Goal: Information Seeking & Learning: Learn about a topic

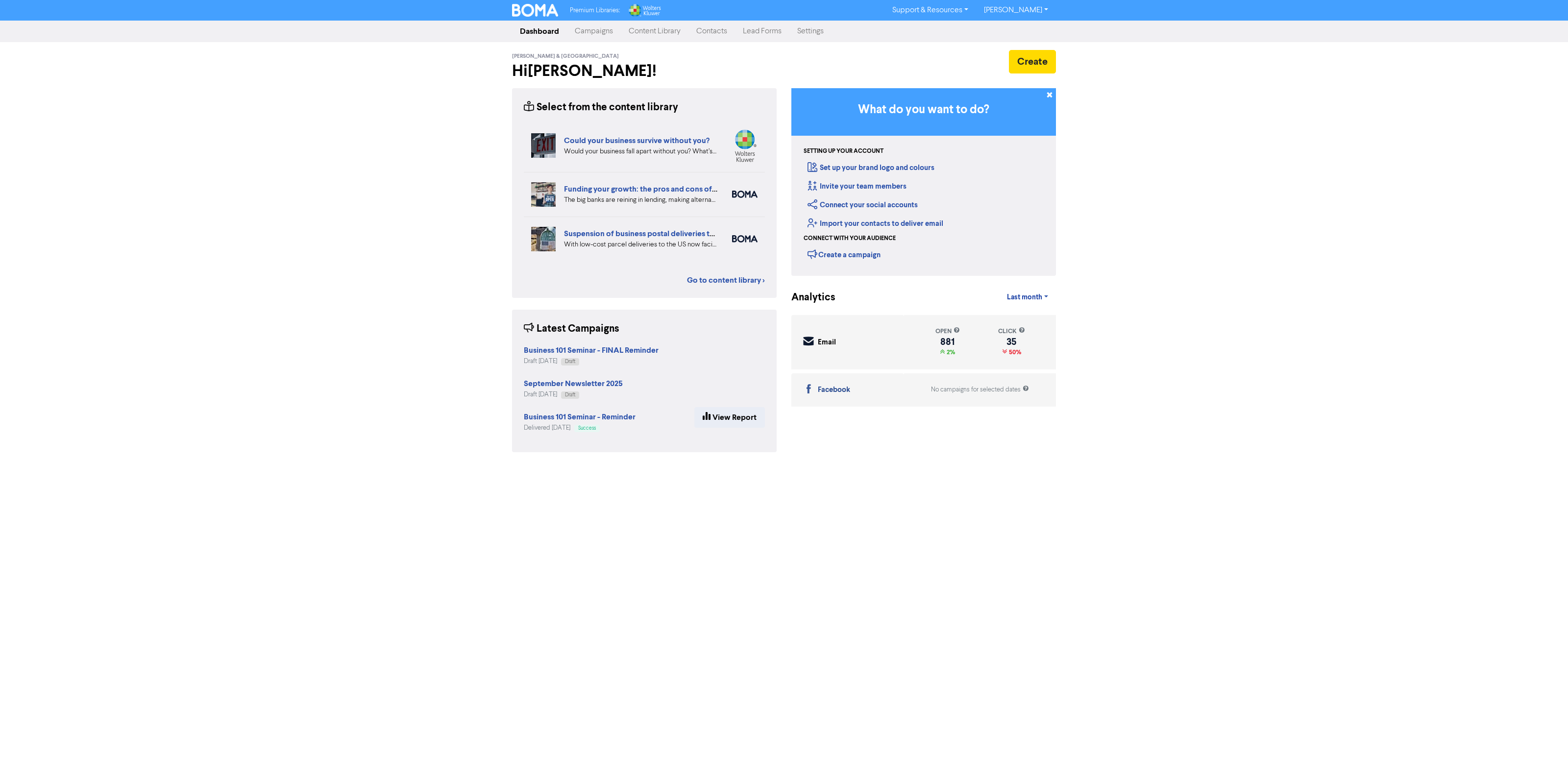
click at [636, 35] on link "Content Library" at bounding box center [654, 31] width 68 height 19
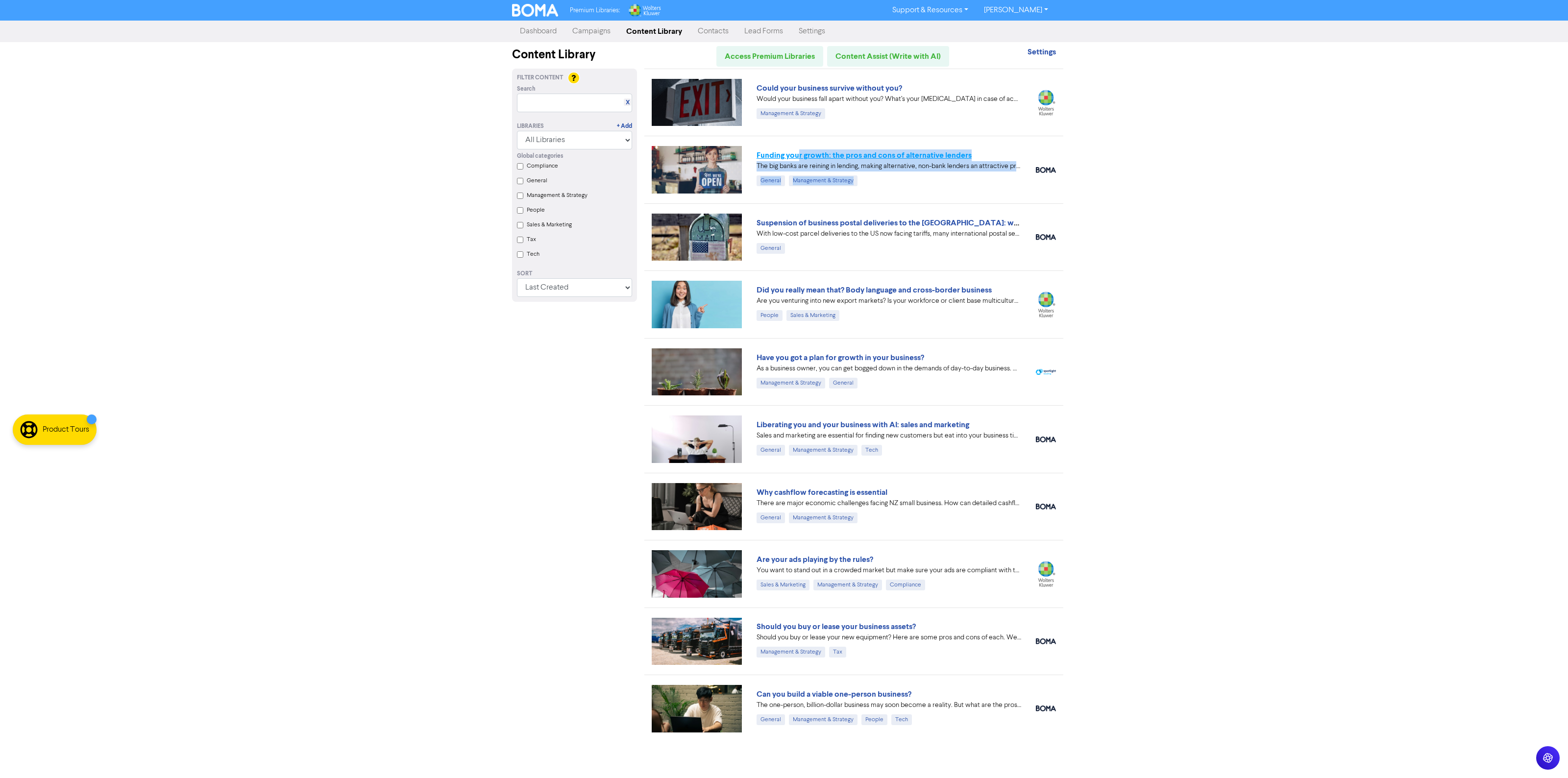
drag, startPoint x: 881, startPoint y: 177, endPoint x: 799, endPoint y: 159, distance: 84.0
click at [799, 159] on div "Funding your growth: the pros and cons of alternative lenders The big banks are…" at bounding box center [889, 168] width 265 height 37
click at [1162, 160] on div "Premium Libraries: Support & Resources Video Tutorials FAQ & Guides Marketing E…" at bounding box center [784, 389] width 1568 height 778
click at [1368, 429] on div "Premium Libraries: Support & Resources Video Tutorials FAQ & Guides Marketing E…" at bounding box center [784, 389] width 1568 height 778
click at [1309, 405] on div "Premium Libraries: Support & Resources Video Tutorials FAQ & Guides Marketing E…" at bounding box center [784, 389] width 1568 height 778
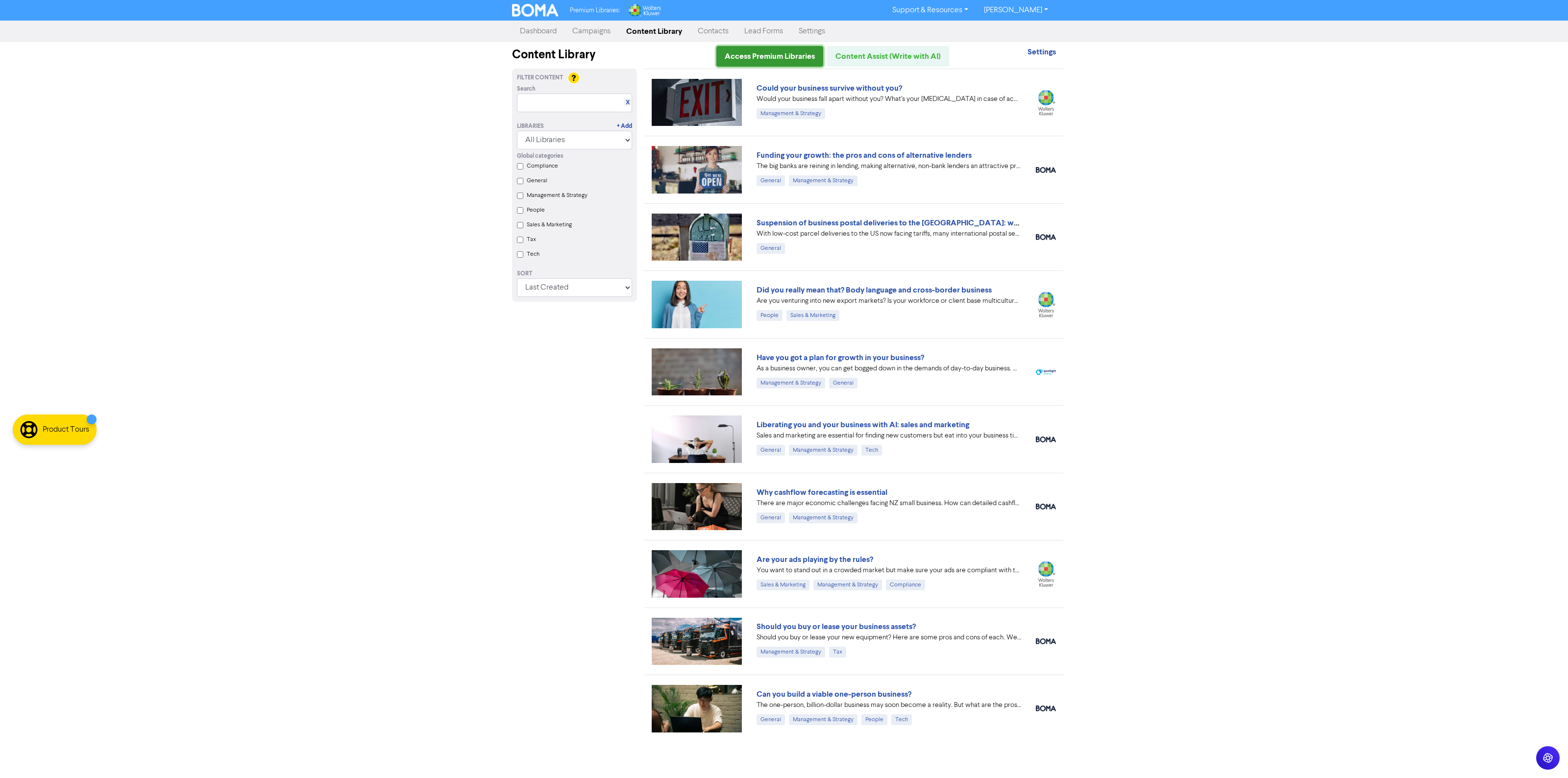
click at [782, 57] on link "Access Premium Libraries" at bounding box center [769, 57] width 107 height 21
click at [663, 27] on link "Content Library" at bounding box center [654, 31] width 72 height 19
click at [628, 99] on link "X" at bounding box center [628, 103] width 4 height 7
click at [596, 30] on link "Campaigns" at bounding box center [591, 31] width 54 height 19
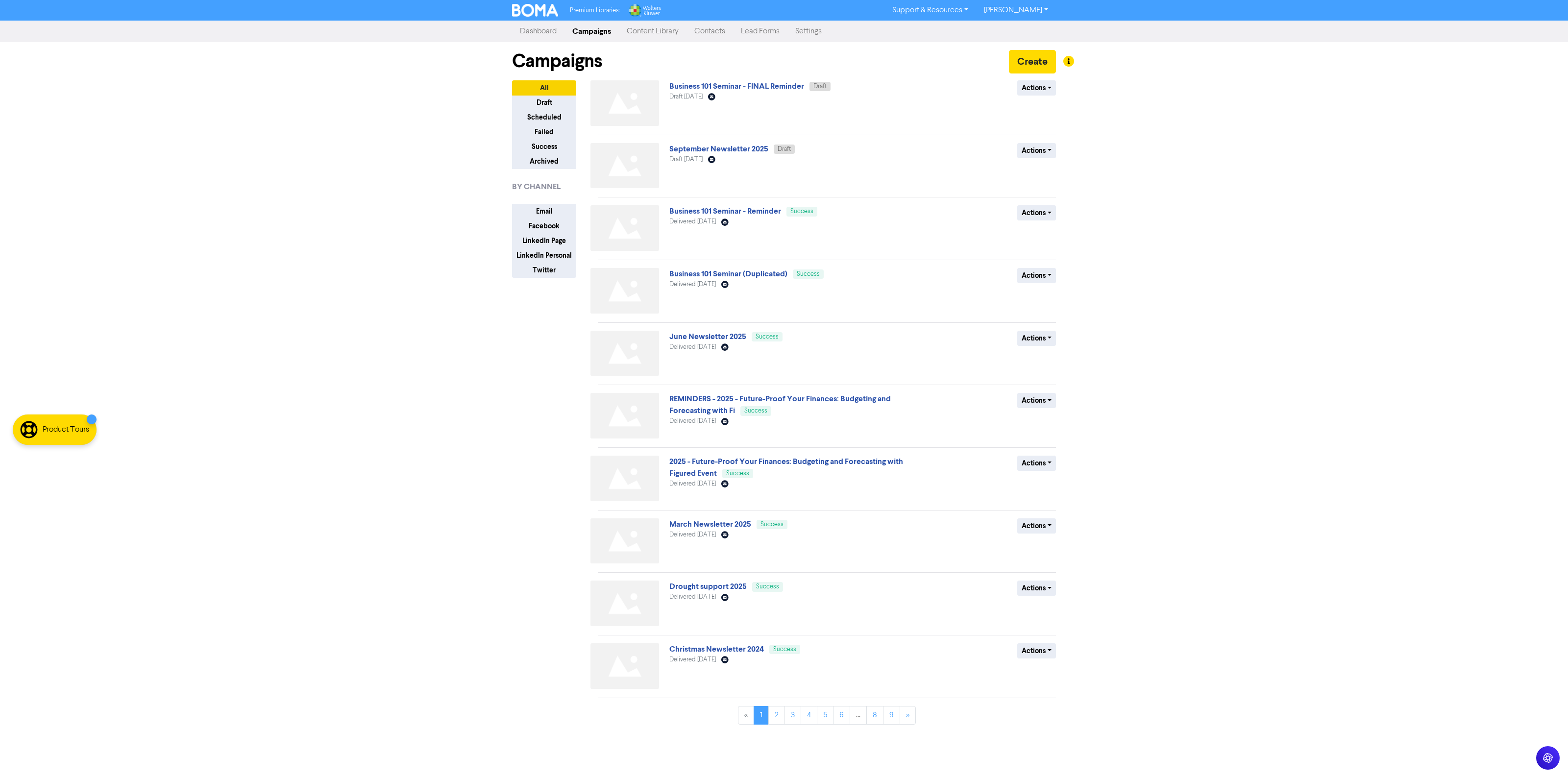
click at [648, 27] on link "Content Library" at bounding box center [653, 31] width 68 height 19
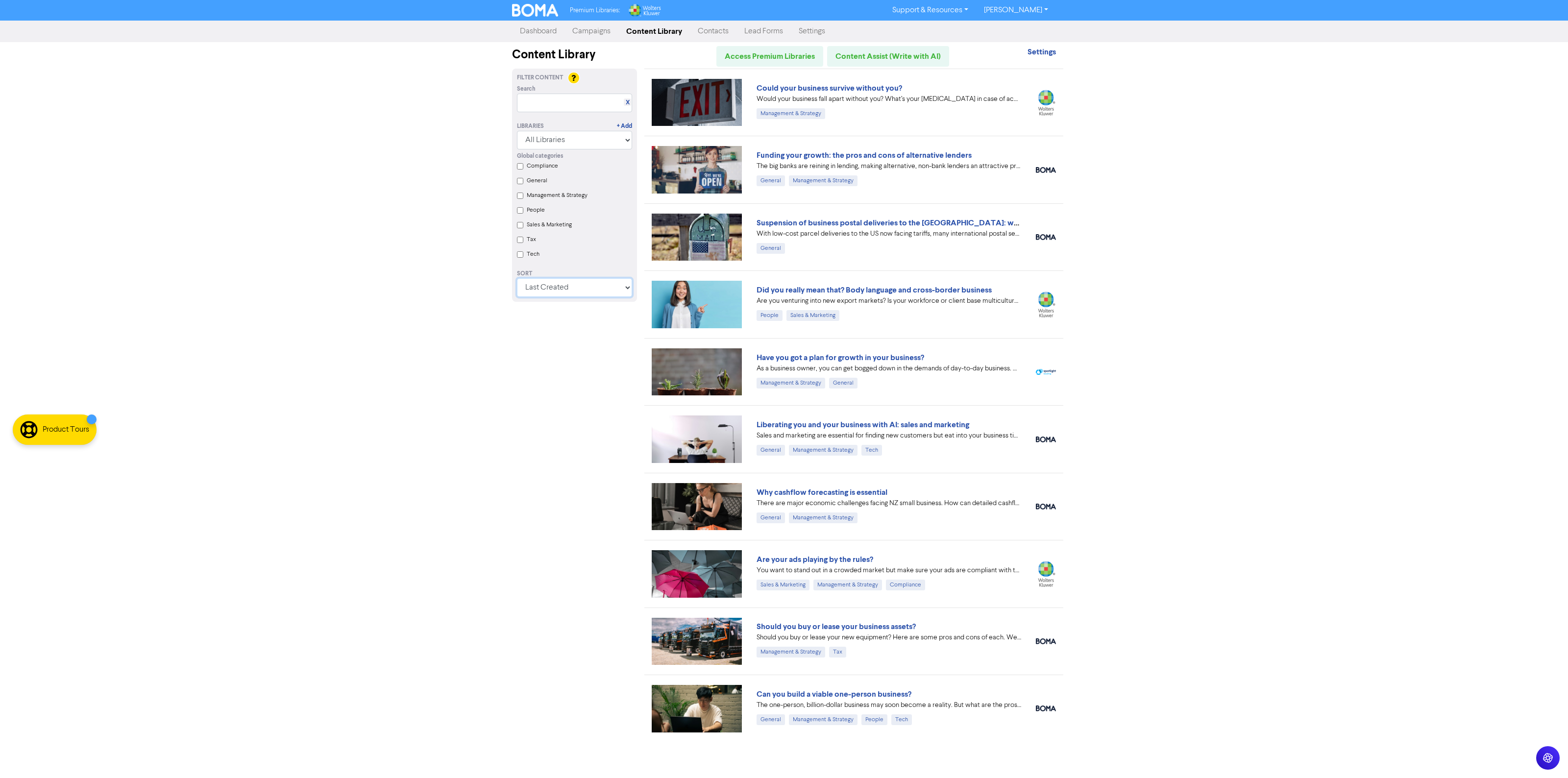
click at [567, 289] on select "Last Created First Created Title Ascending Title Descending Library Ascending L…" at bounding box center [574, 287] width 115 height 19
click at [424, 366] on div "Premium Libraries: Support & Resources Video Tutorials FAQ & Guides Marketing E…" at bounding box center [784, 389] width 1568 height 778
click at [589, 153] on div "Global categories" at bounding box center [574, 156] width 115 height 9
click at [596, 149] on select "All Libraries BOMA Other Partners Wolters Kluwer CCH Premium Xero" at bounding box center [574, 140] width 115 height 19
click at [598, 142] on select "All Libraries BOMA Other Partners Wolters Kluwer CCH Premium Xero" at bounding box center [574, 140] width 115 height 19
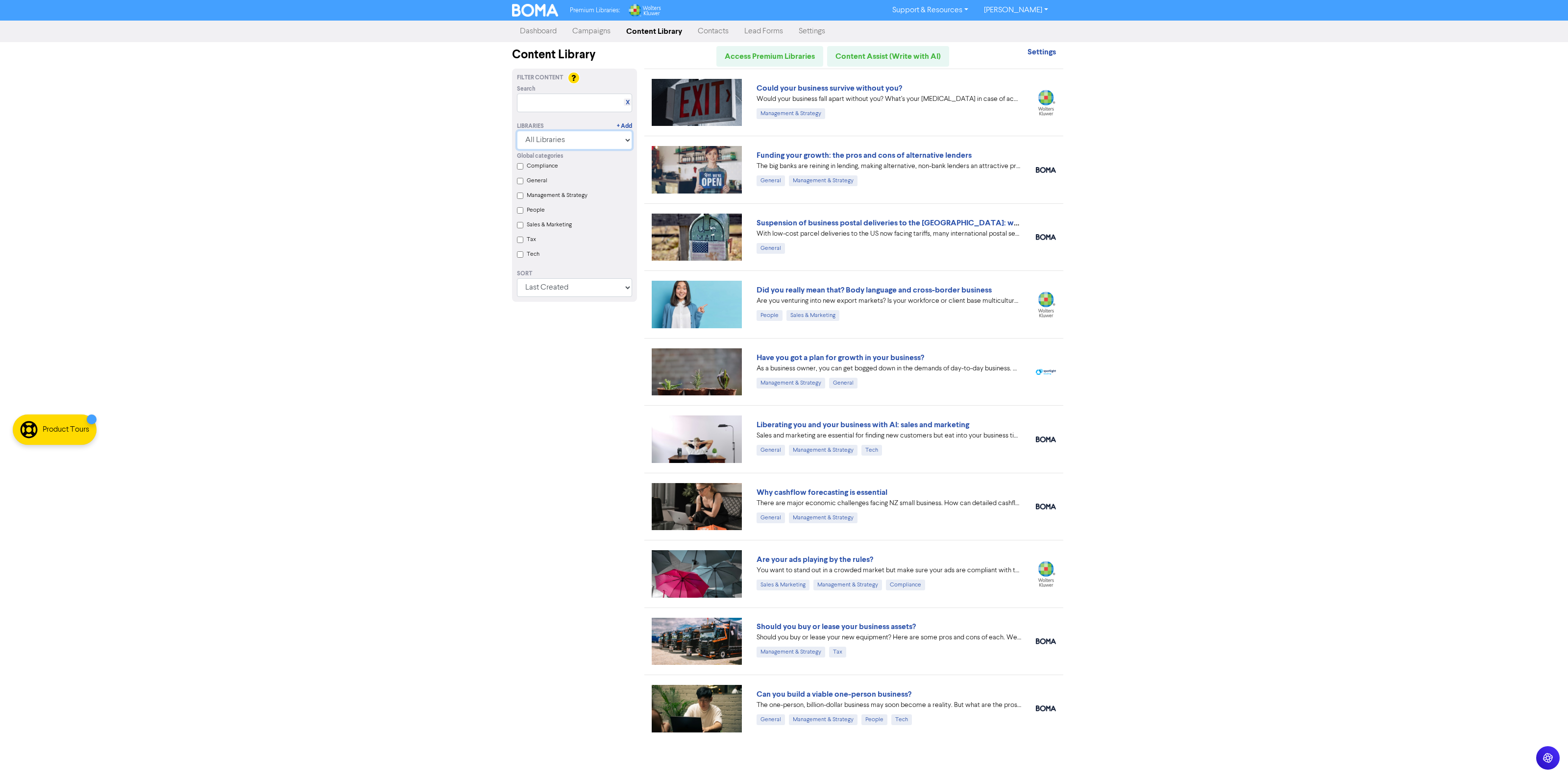
click at [598, 142] on select "All Libraries BOMA Other Partners Wolters Kluwer CCH Premium Xero" at bounding box center [574, 140] width 115 height 19
select select "BOMA"
click at [517, 131] on select "All Libraries BOMA Other Partners Wolters Kluwer CCH Premium Xero" at bounding box center [574, 140] width 115 height 19
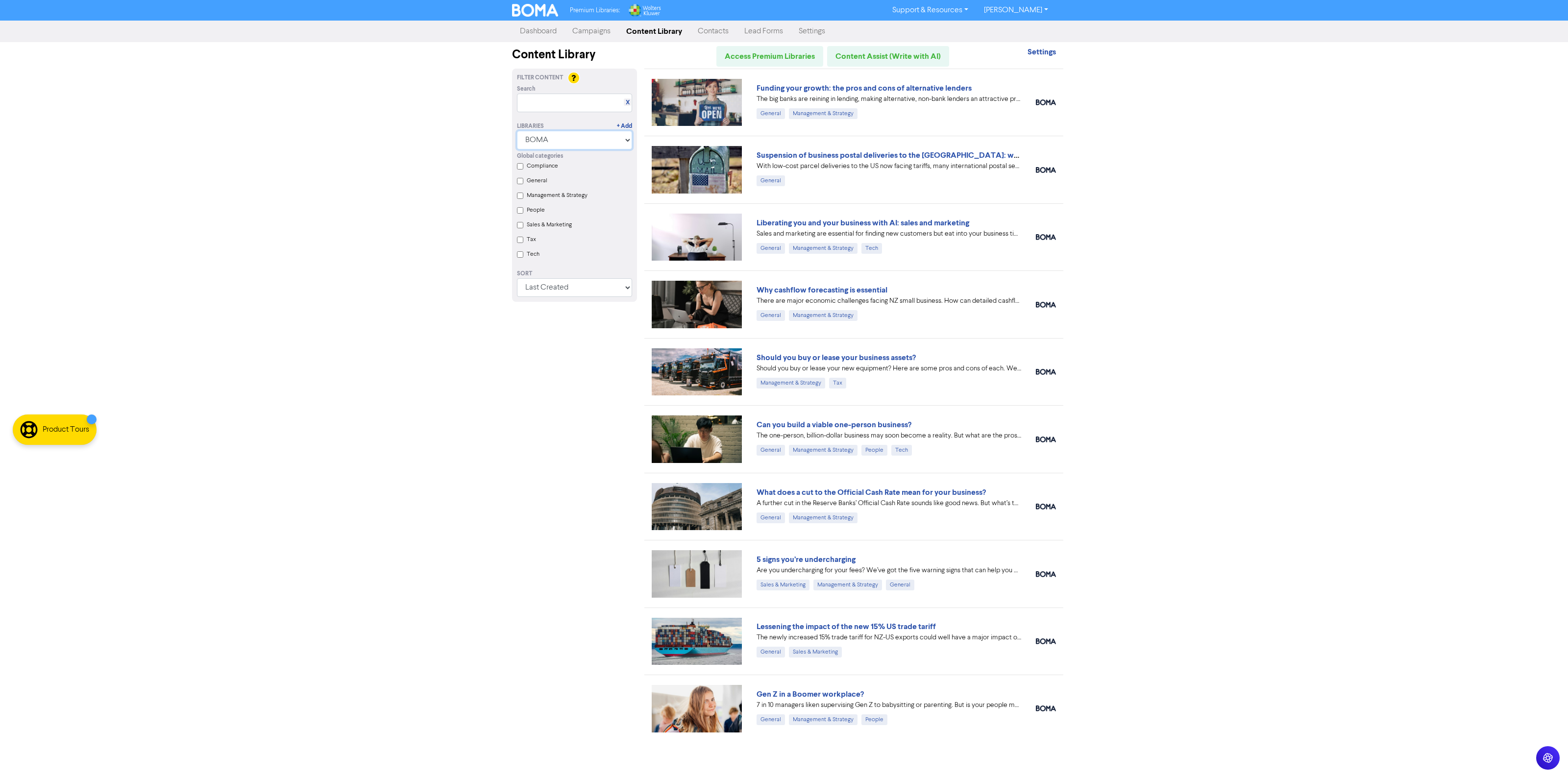
click at [564, 138] on select "All Libraries BOMA Other Partners Wolters Kluwer CCH Premium Xero" at bounding box center [574, 140] width 115 height 19
select select
click at [517, 131] on select "All Libraries BOMA Other Partners Wolters Kluwer CCH Premium Xero" at bounding box center [574, 140] width 115 height 19
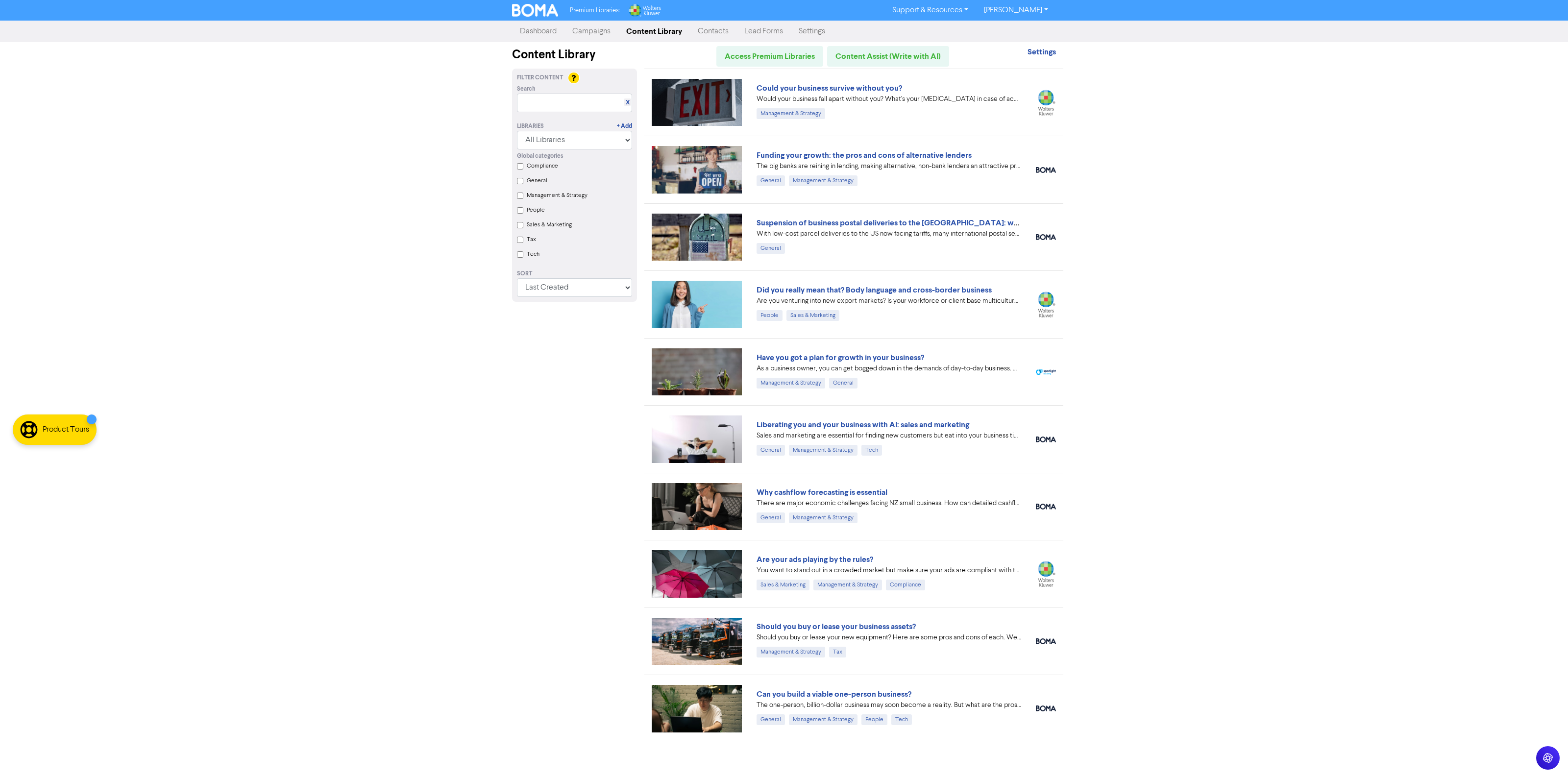
drag, startPoint x: 1312, startPoint y: 378, endPoint x: 1320, endPoint y: 380, distance: 8.2
click at [1320, 380] on div "Premium Libraries: Support & Resources Video Tutorials FAQ & Guides Marketing E…" at bounding box center [784, 389] width 1568 height 778
click at [1049, 47] on strong "Settings" at bounding box center [1041, 52] width 29 height 10
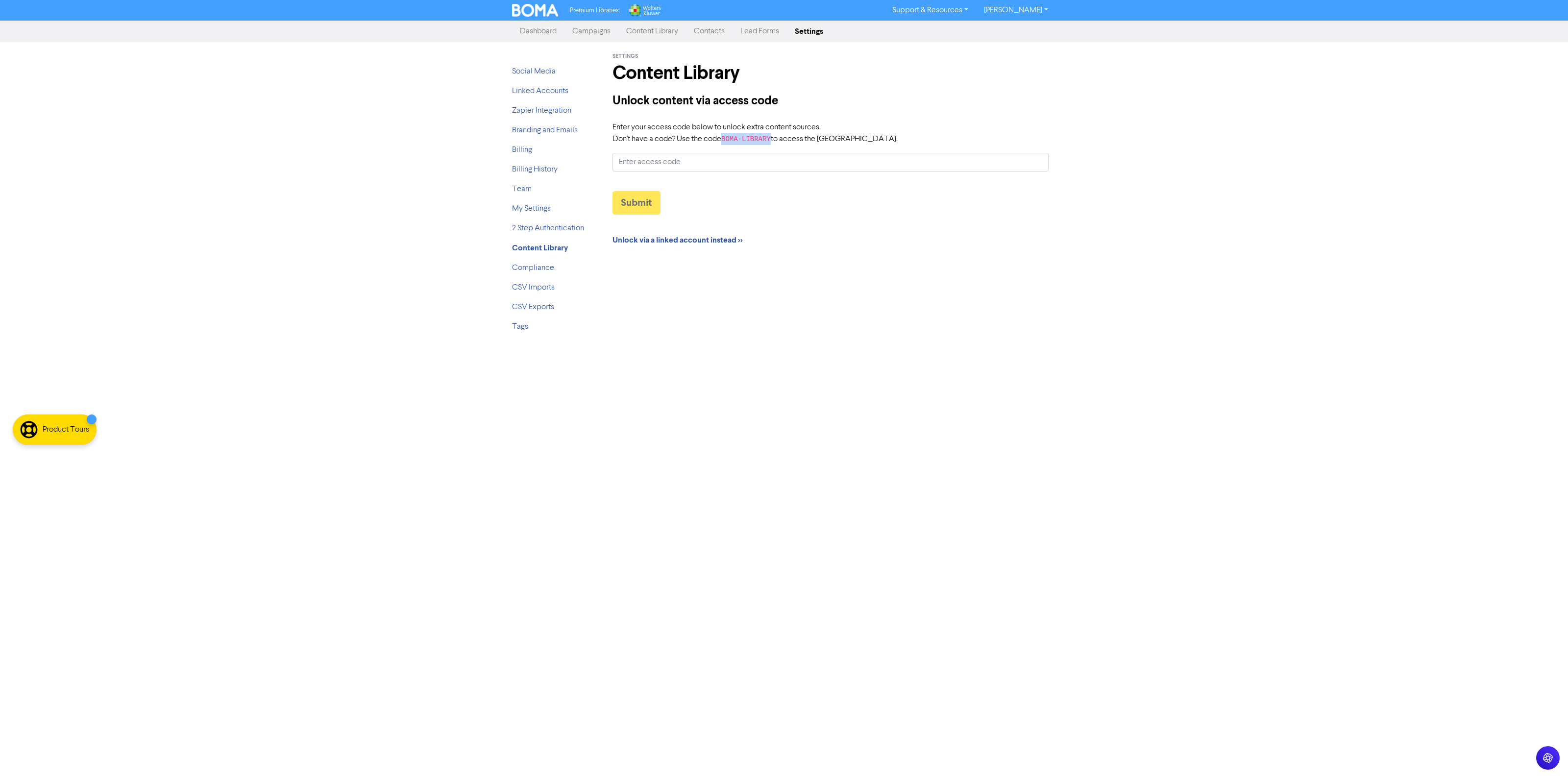
drag, startPoint x: 770, startPoint y: 138, endPoint x: 725, endPoint y: 140, distance: 45.0
click at [725, 140] on label "Enter your access code below to unlock extra content sources. Don't have a code…" at bounding box center [755, 133] width 285 height 24
copy code "BOMA-LIBRARY"
click at [668, 157] on input "Enter your access code below to unlock extra content sources. Don't have a code…" at bounding box center [830, 162] width 436 height 19
paste input "BOMA-LIBRARY"
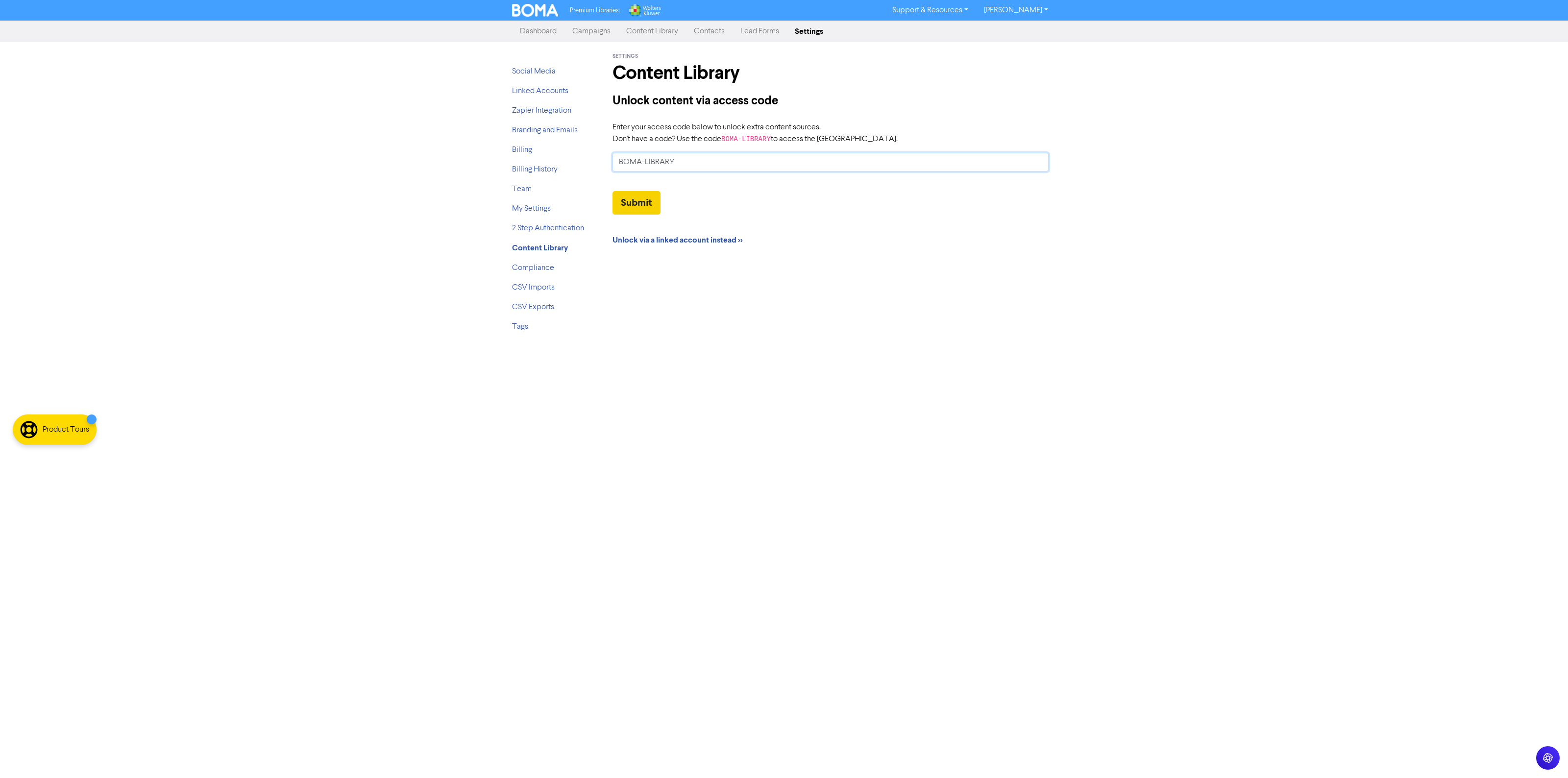
type input "BOMA-LIBRARY"
click at [647, 202] on button "Submit" at bounding box center [636, 203] width 48 height 24
click at [922, 195] on form "Enter your access code below to unlock extra content sources. Don't have a code…" at bounding box center [830, 190] width 436 height 137
click at [645, 28] on link "Content Library" at bounding box center [652, 31] width 68 height 19
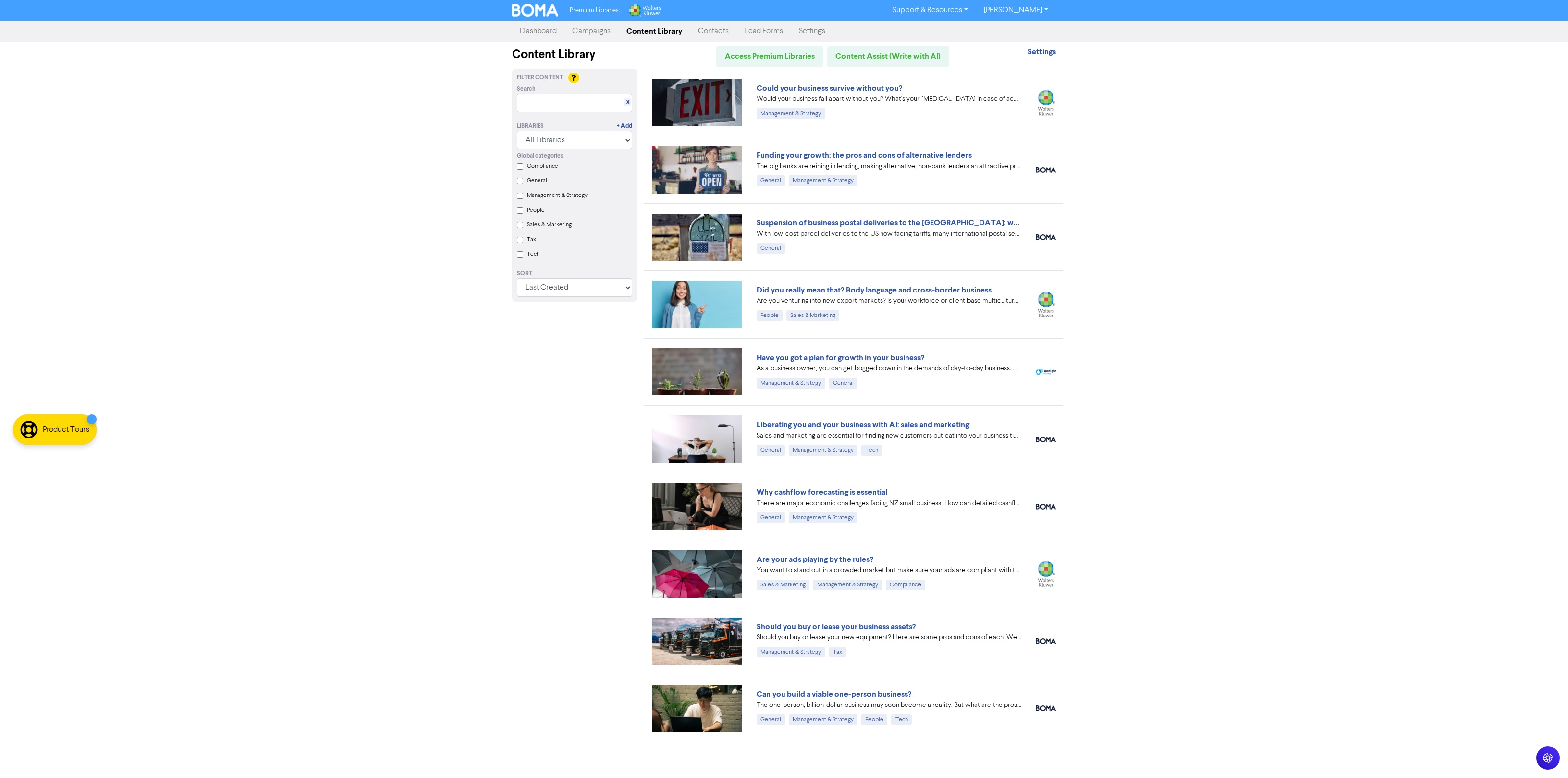
click at [540, 86] on div "Search X" at bounding box center [574, 89] width 115 height 9
click at [574, 77] on div at bounding box center [574, 78] width 11 height 11
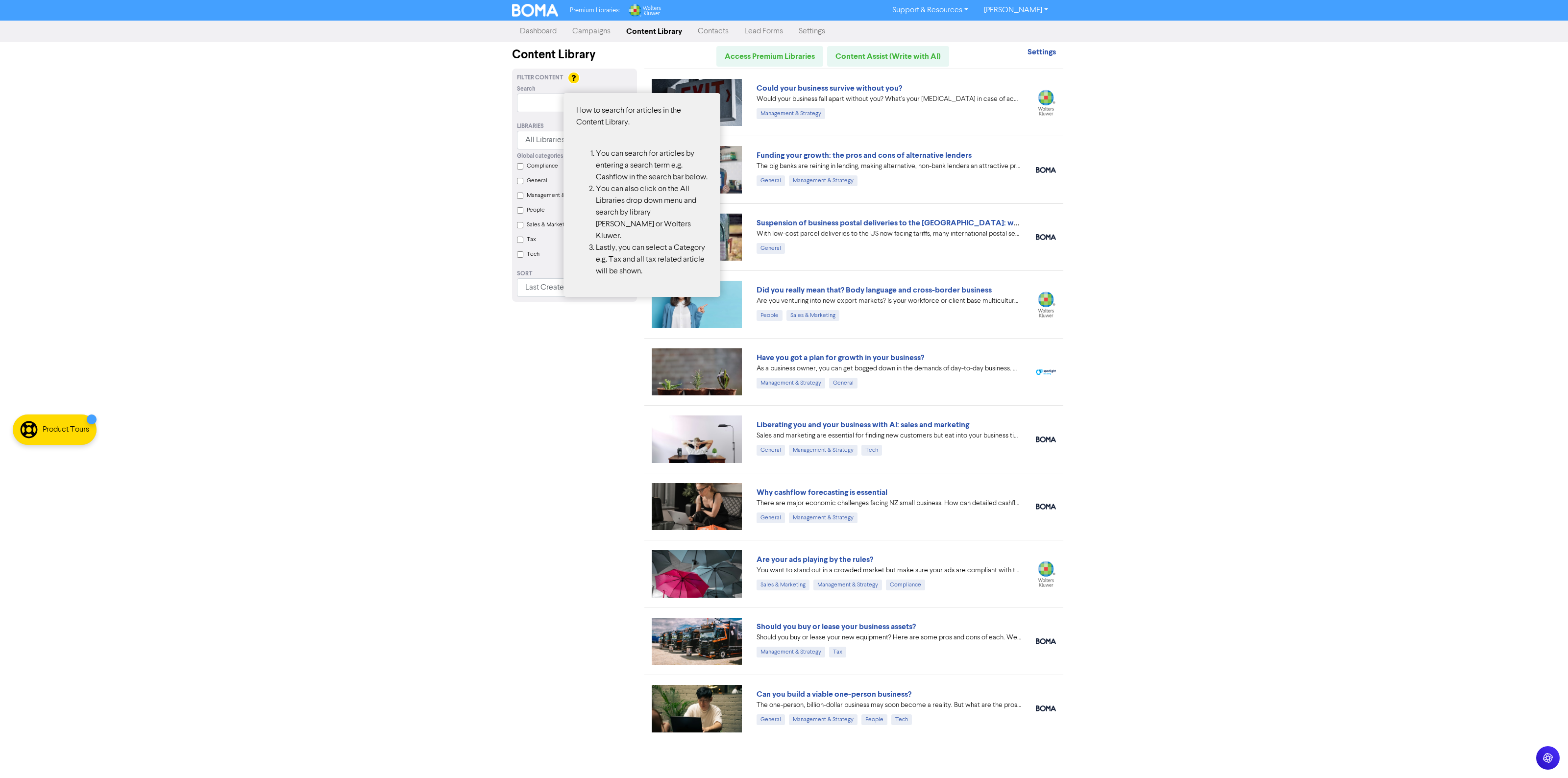
click at [574, 77] on div at bounding box center [574, 78] width 11 height 11
click at [526, 304] on div at bounding box center [784, 389] width 1568 height 778
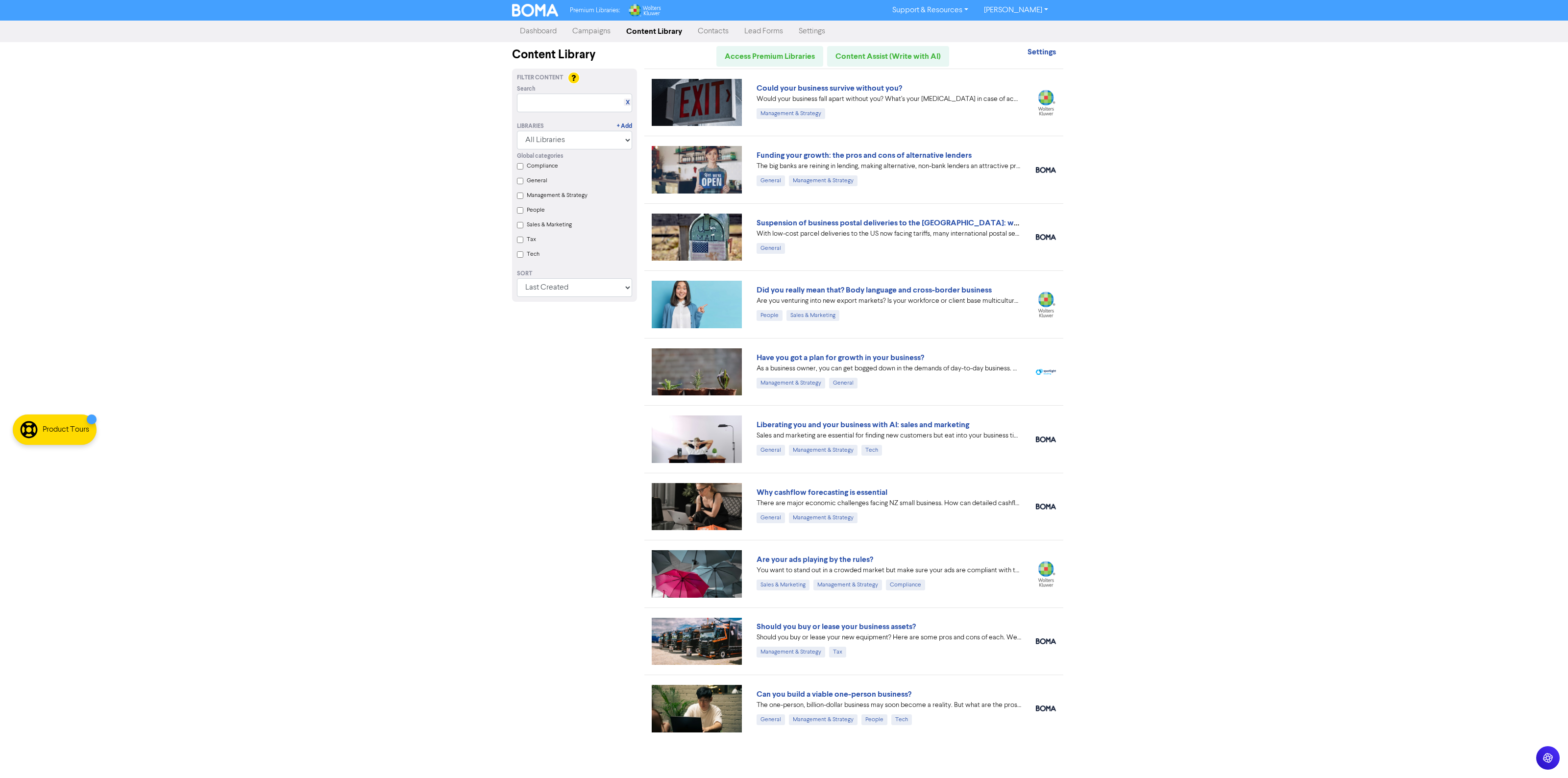
click at [533, 184] on label "General" at bounding box center [537, 181] width 21 height 9
click at [523, 184] on input "General" at bounding box center [520, 181] width 6 height 6
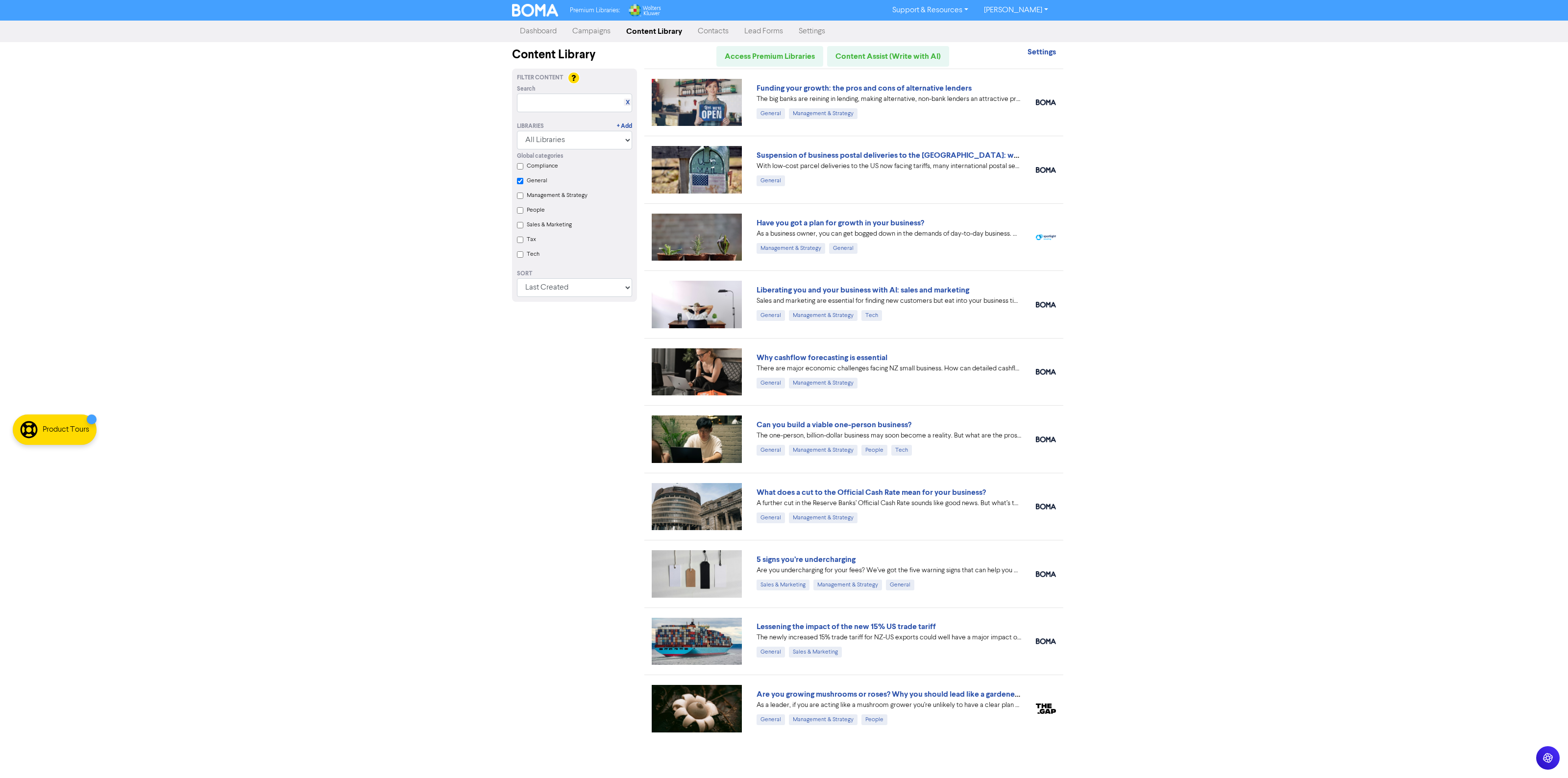
click at [543, 181] on label "General" at bounding box center [537, 181] width 21 height 9
click at [523, 181] on input "General" at bounding box center [520, 181] width 6 height 6
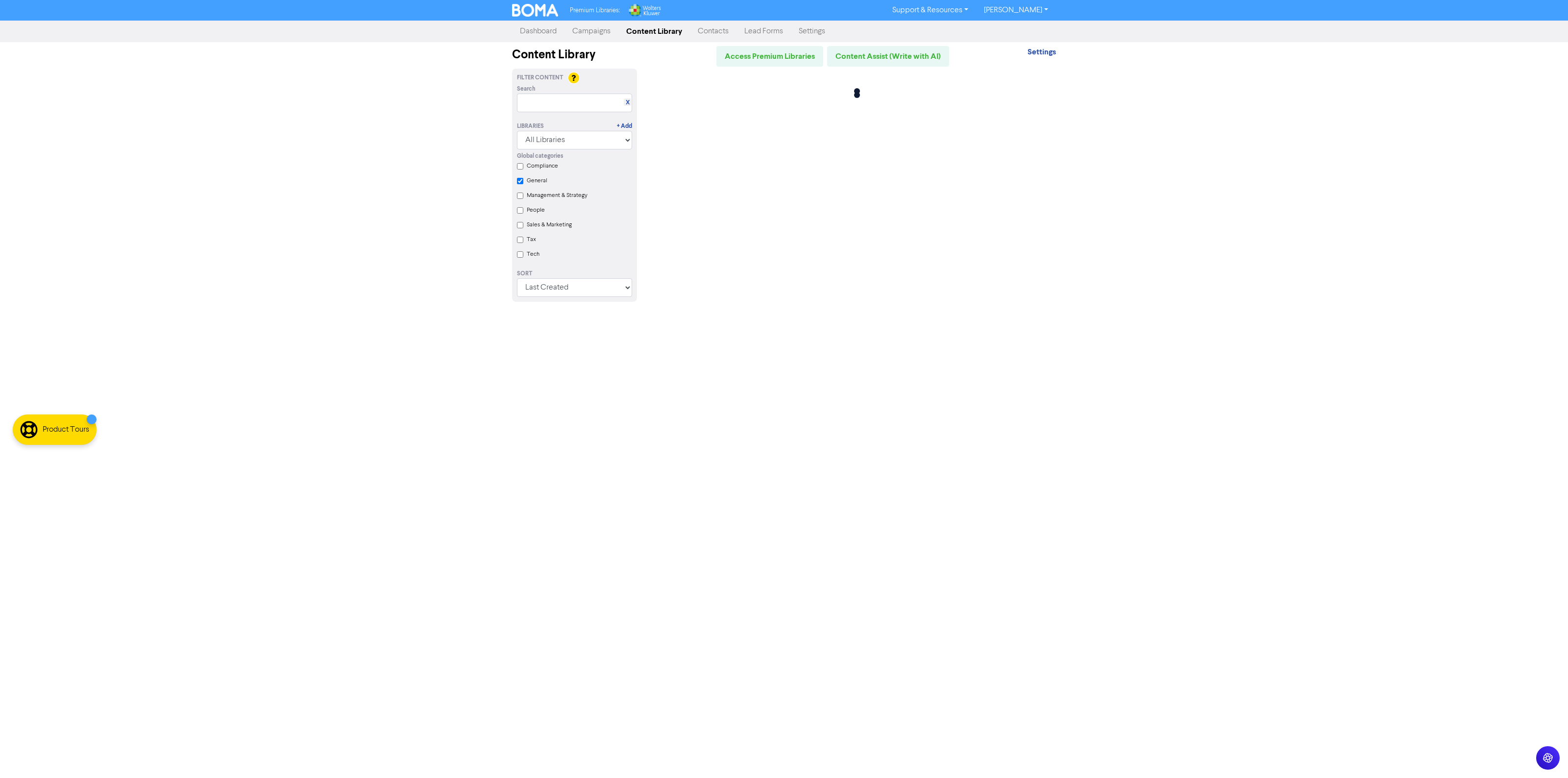
checkbox input "false"
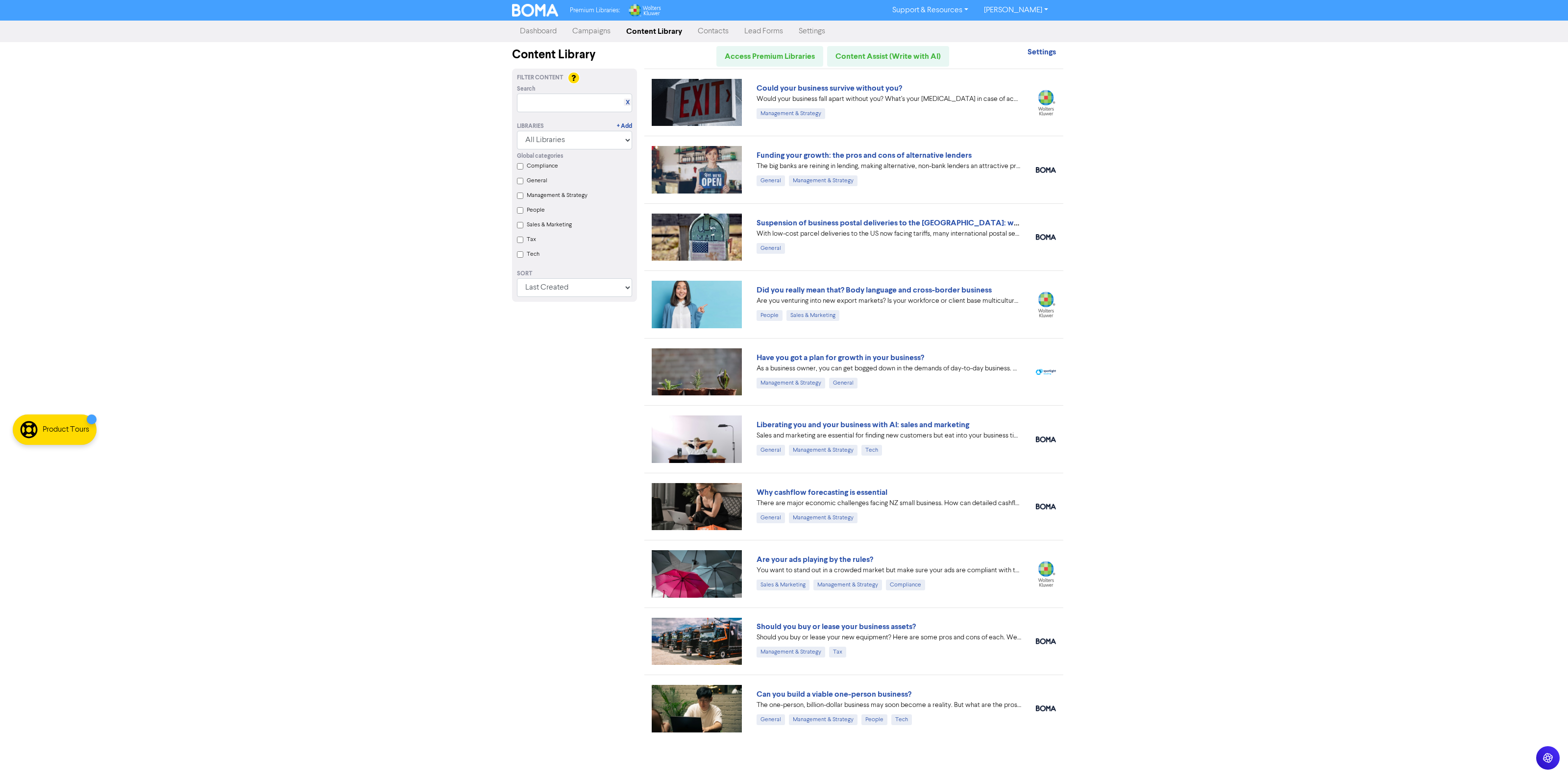
click at [534, 244] on label "Tax" at bounding box center [531, 239] width 9 height 9
click at [523, 243] on input "Tax" at bounding box center [520, 240] width 6 height 6
checkbox input "true"
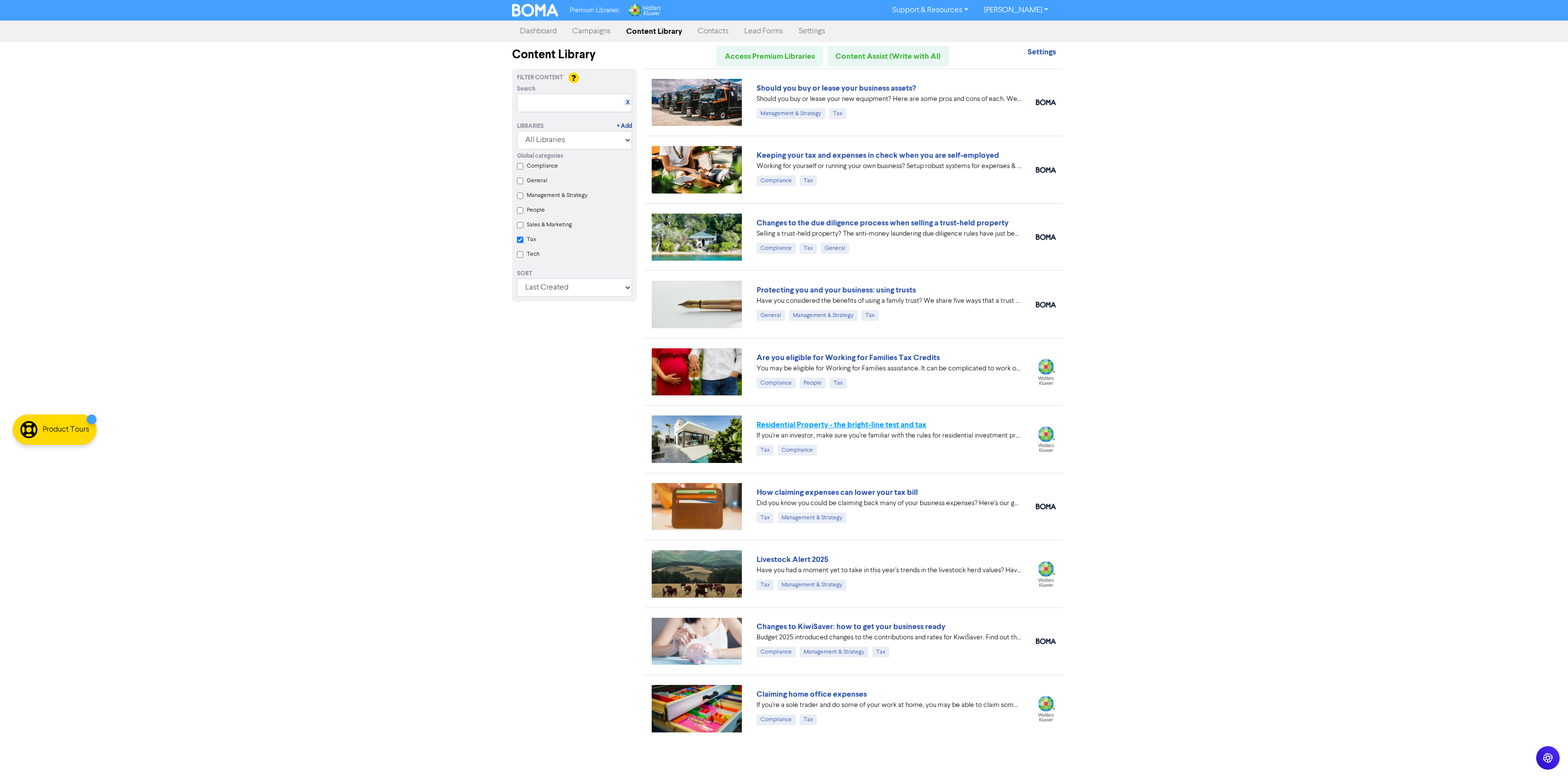
click at [772, 424] on link "Residential Property - the bright-line test and tax" at bounding box center [841, 425] width 170 height 10
click at [793, 156] on link "Keeping your tax and expenses in check when you are self-employed" at bounding box center [878, 155] width 242 height 10
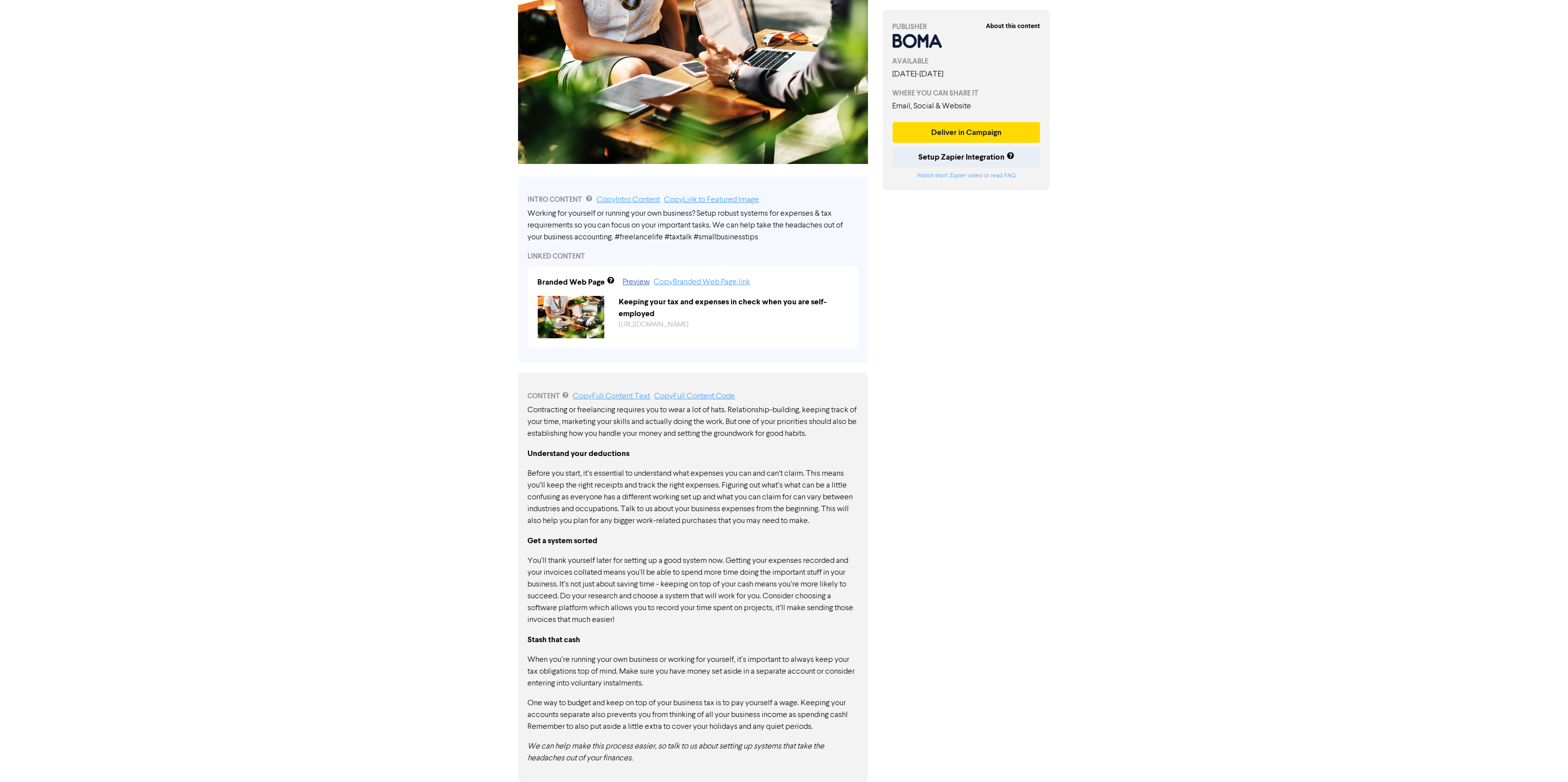
scroll to position [153, 0]
drag, startPoint x: 596, startPoint y: 704, endPoint x: 745, endPoint y: 724, distance: 150.3
click at [740, 724] on p "One way to budget and keep on top of your business tax is to pay yourself a wag…" at bounding box center [692, 715] width 330 height 35
click at [815, 729] on p "One way to budget and keep on top of your business tax is to pay yourself a wag…" at bounding box center [692, 715] width 330 height 35
drag, startPoint x: 833, startPoint y: 730, endPoint x: 555, endPoint y: 693, distance: 280.5
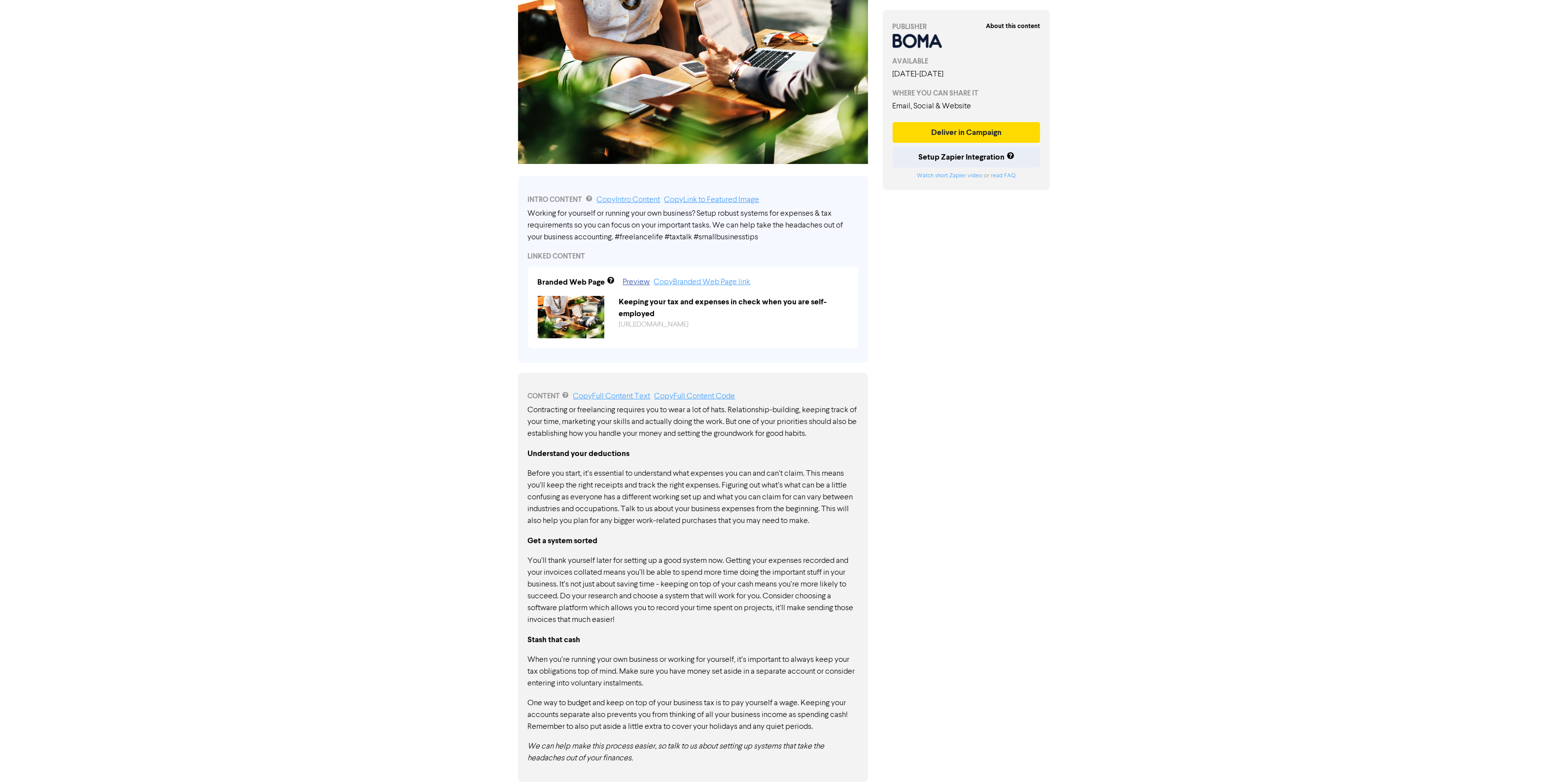
click at [553, 693] on div "Contracting or freelancing requires you to wear a lot of hats. Relationship-bui…" at bounding box center [692, 584] width 330 height 360
drag, startPoint x: 710, startPoint y: 692, endPoint x: 707, endPoint y: 668, distance: 24.2
click at [710, 691] on div "Contracting or freelancing requires you to wear a lot of hats. Relationship-bui…" at bounding box center [692, 584] width 330 height 360
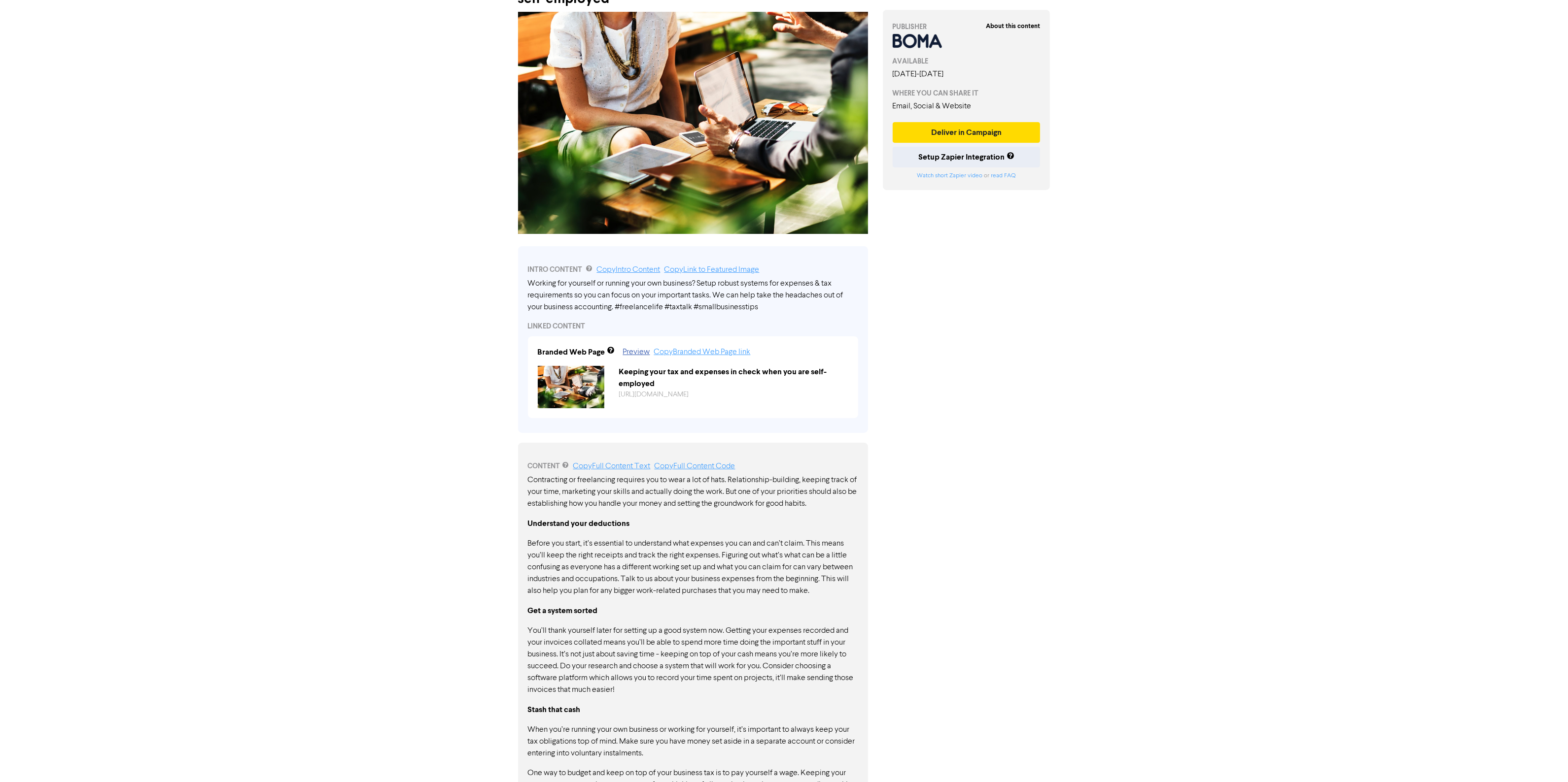
scroll to position [0, 0]
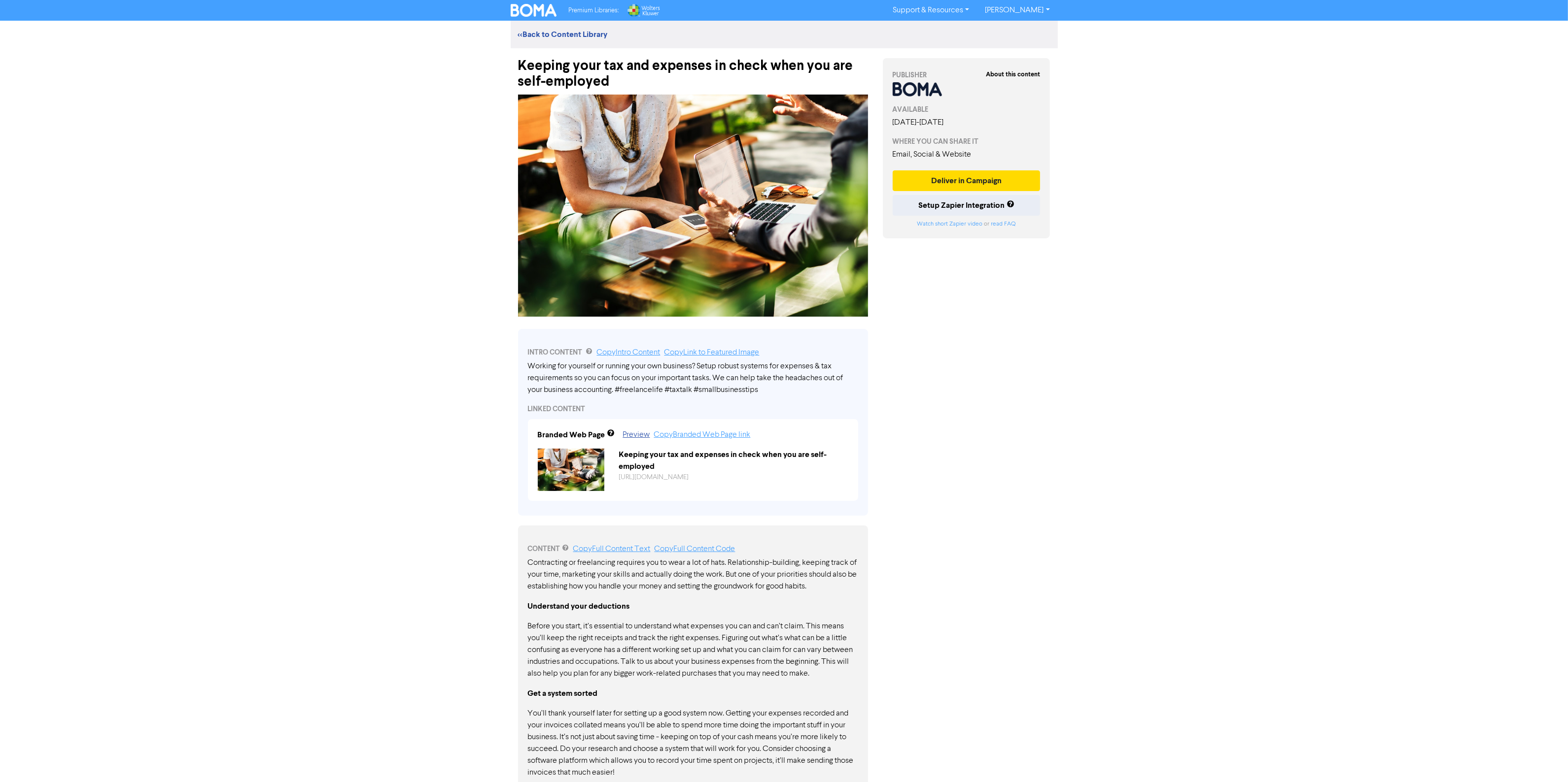
click at [1131, 675] on div "Premium Libraries: Support & Resources Video Tutorials FAQ & Guides Marketing E…" at bounding box center [784, 391] width 1568 height 782
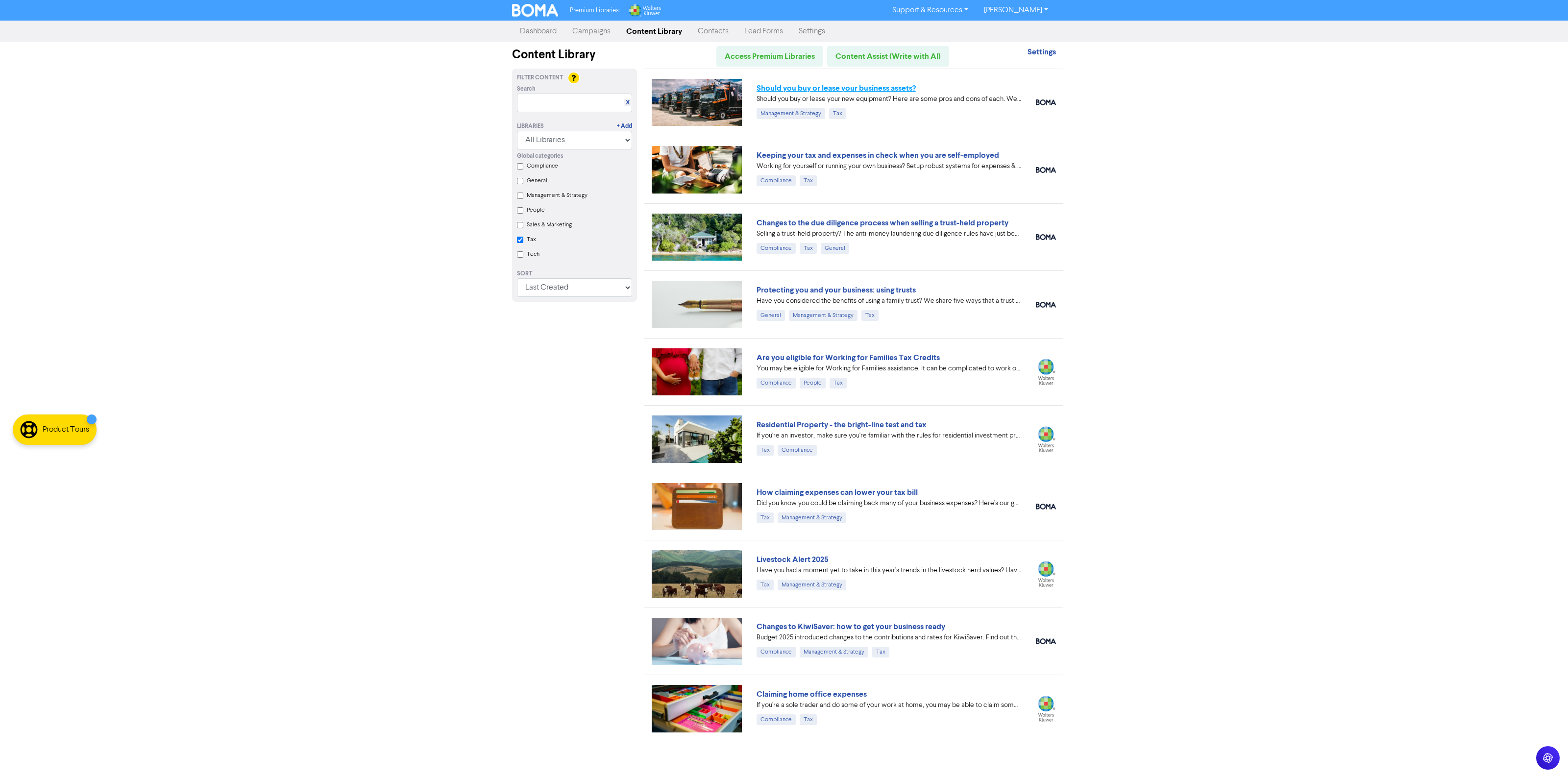
click at [801, 91] on link "Should you buy or lease your business assets?" at bounding box center [836, 88] width 159 height 10
click at [527, 244] on label "Tax" at bounding box center [531, 239] width 9 height 9
click at [523, 243] on input "Tax" at bounding box center [520, 240] width 6 height 6
checkbox input "false"
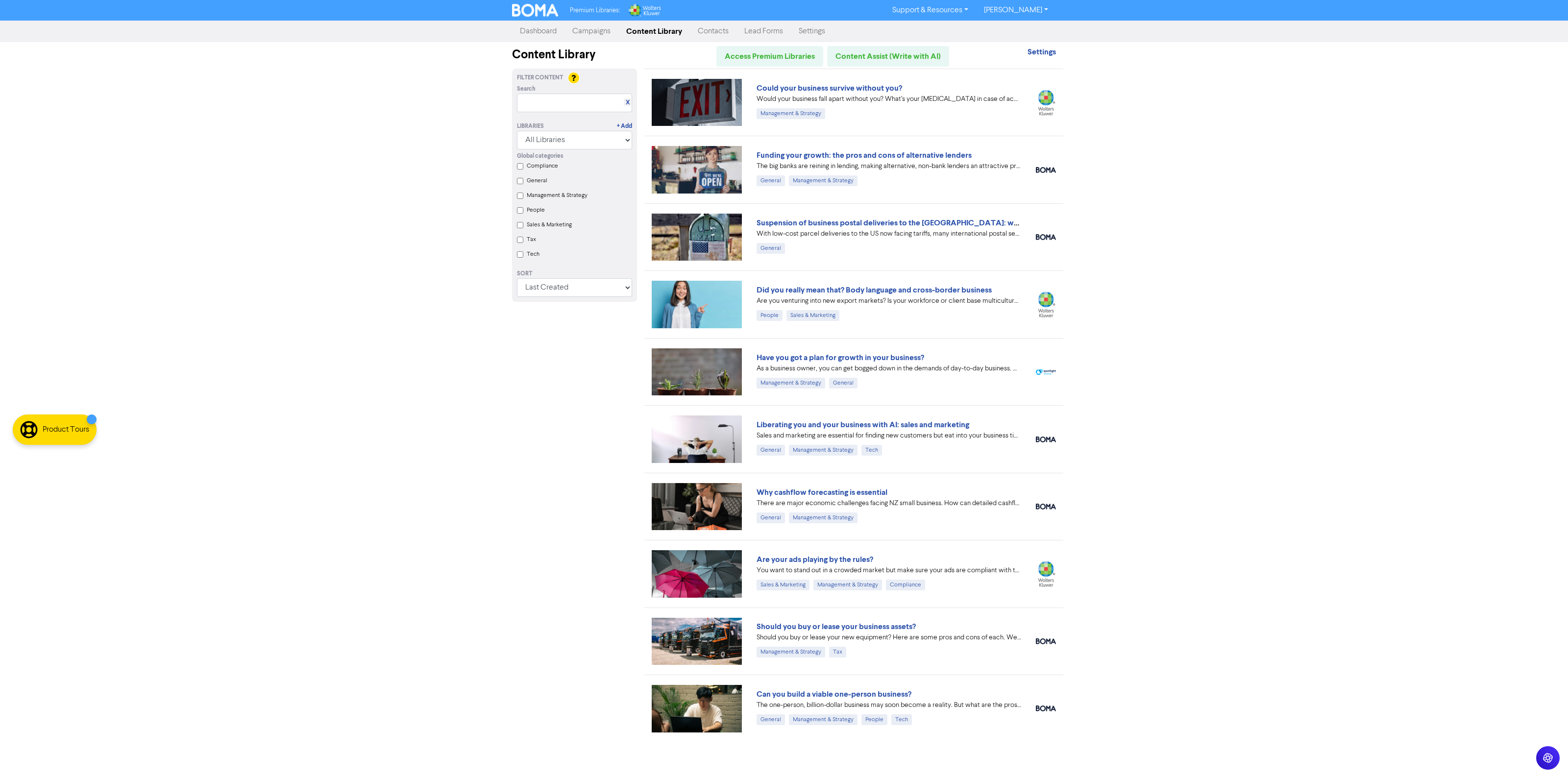
click at [550, 166] on label "Compliance" at bounding box center [542, 166] width 32 height 9
click at [523, 166] on input "Compliance" at bounding box center [520, 166] width 6 height 6
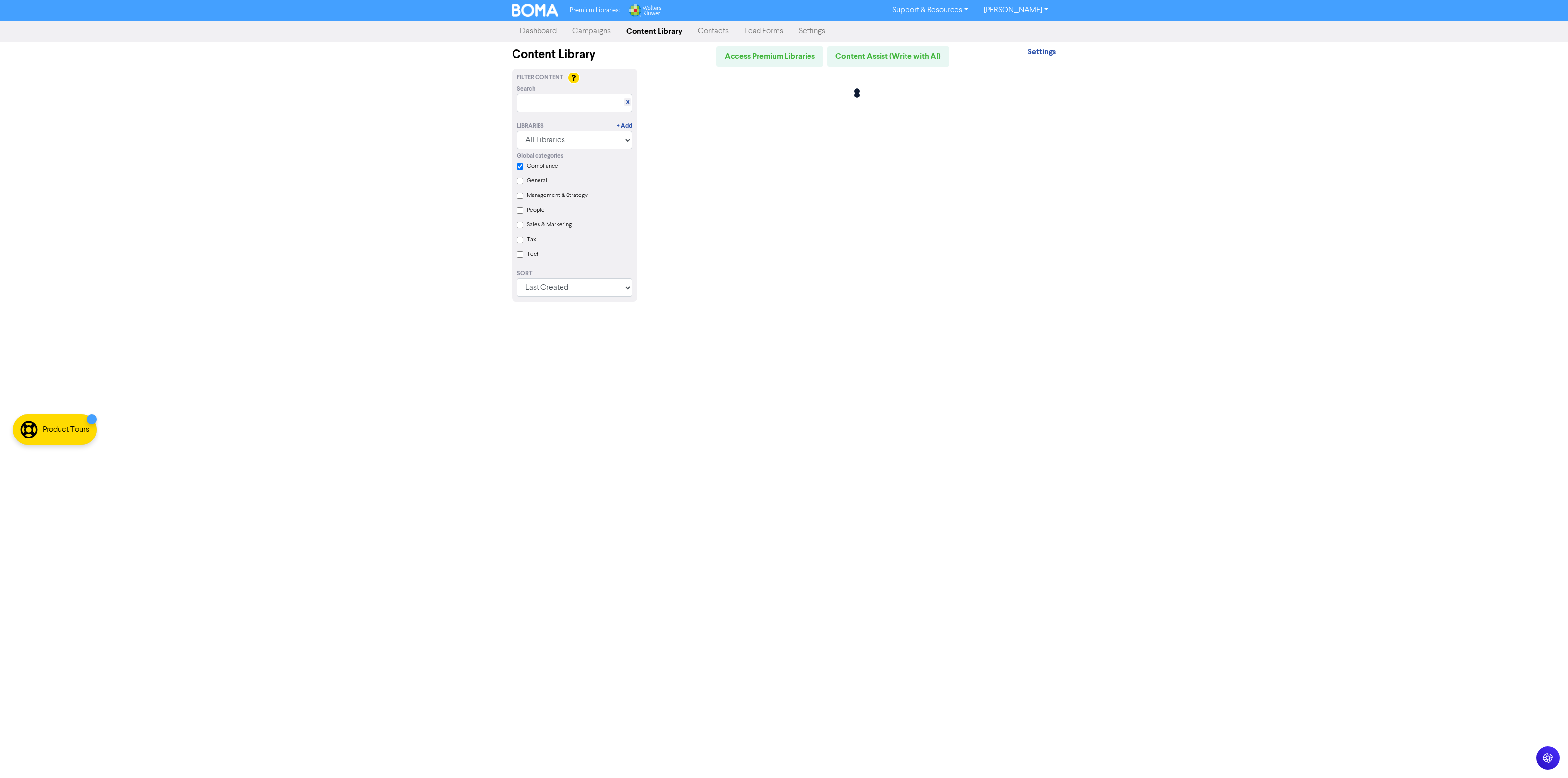
checkbox input "true"
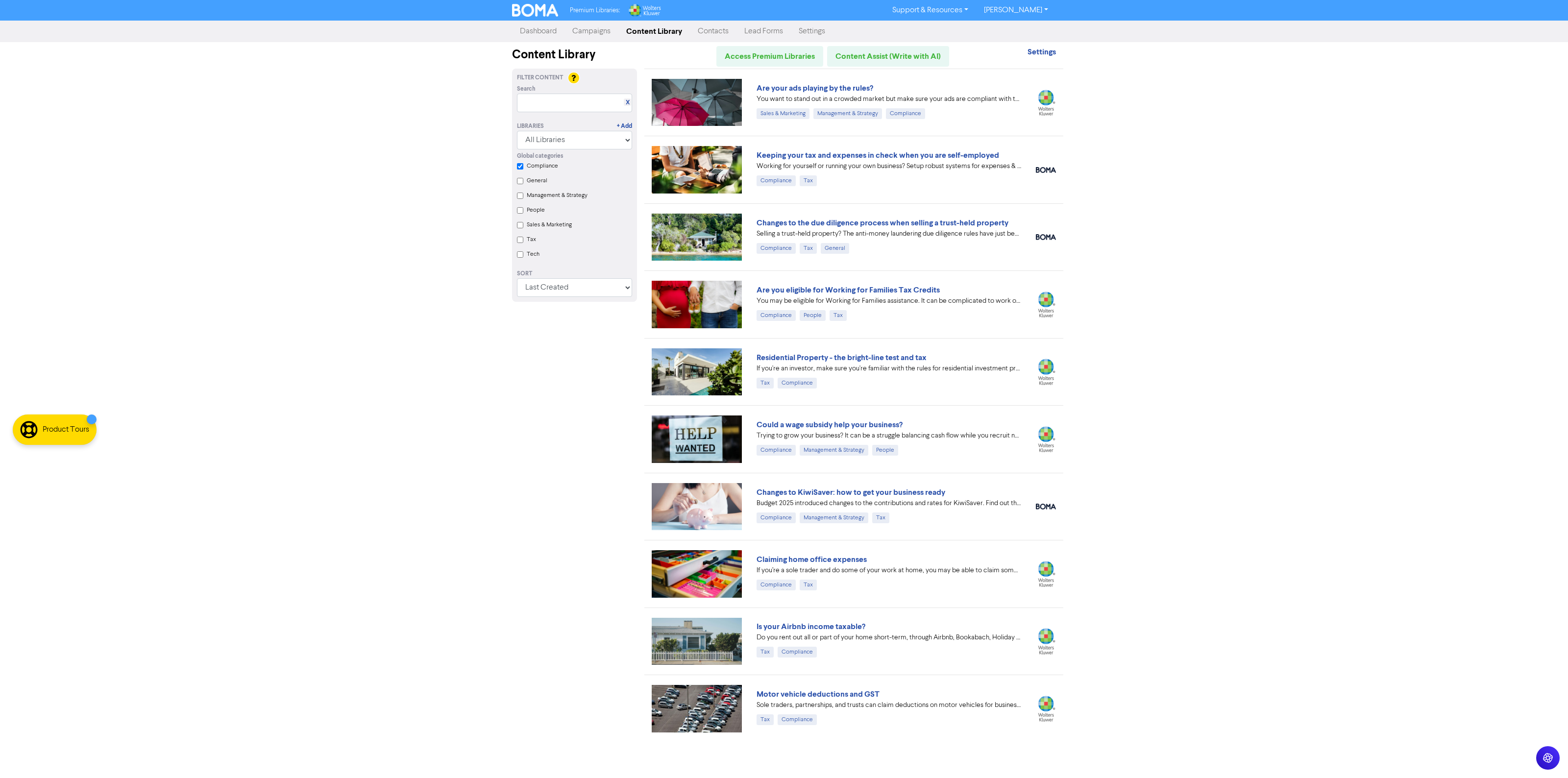
click at [819, 622] on div "Is your Airbnb income taxable?" at bounding box center [889, 626] width 265 height 12
click at [821, 630] on link "Is your Airbnb income taxable?" at bounding box center [811, 627] width 109 height 10
click at [828, 699] on link "Motor vehicle deductions and GST" at bounding box center [818, 695] width 123 height 10
click at [774, 292] on link "Are you eligible for Working for Families Tax Credits" at bounding box center [848, 290] width 183 height 10
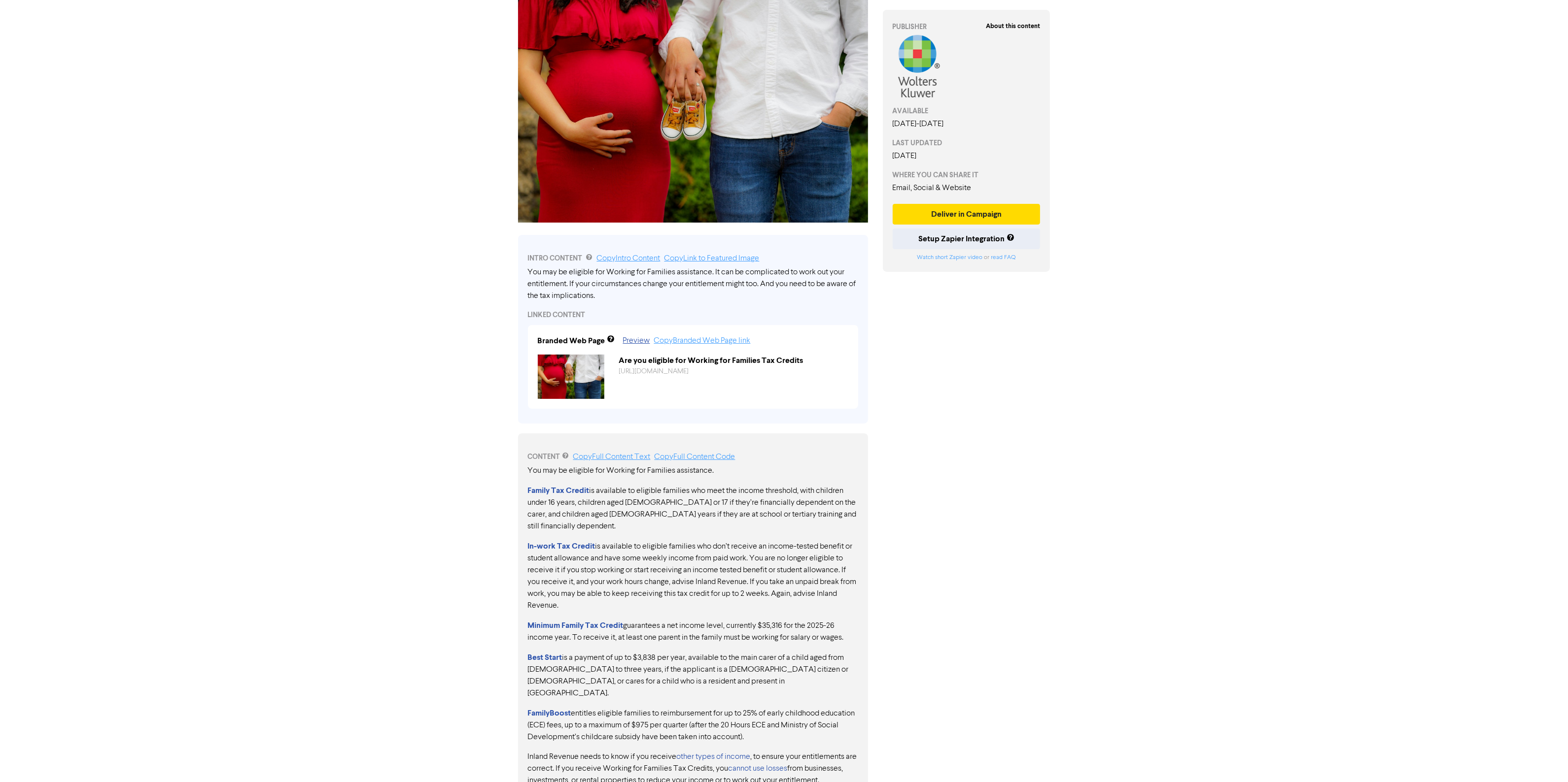
scroll to position [120, 0]
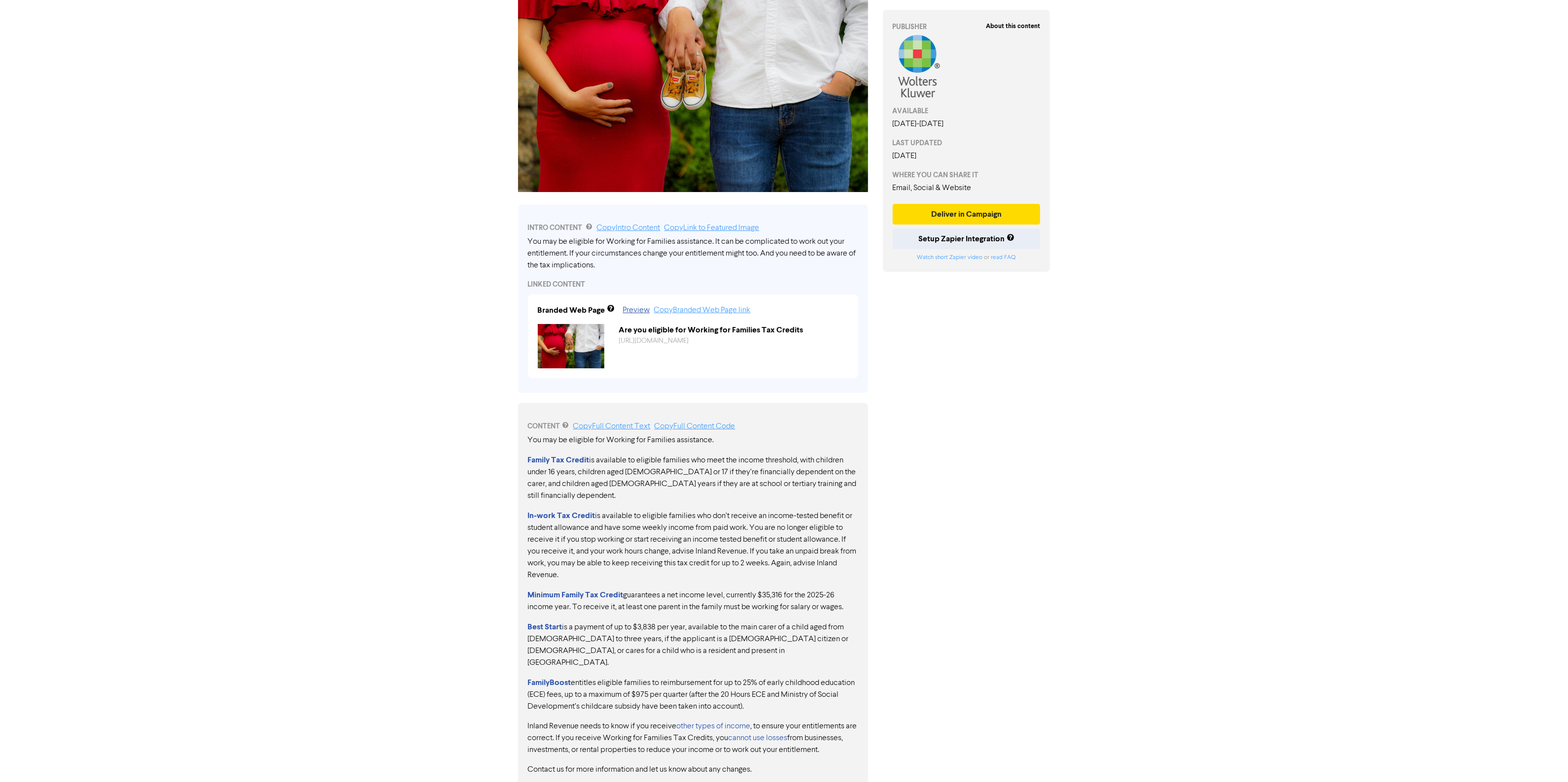
drag, startPoint x: 800, startPoint y: 617, endPoint x: 820, endPoint y: 636, distance: 27.6
click at [834, 624] on p "Best Start is a payment of up to $3,838 per year, available to the main carer o…" at bounding box center [692, 645] width 330 height 48
click at [710, 650] on div "You may be eligible for Working for Families assistance. Family Tax Credit is a…" at bounding box center [692, 605] width 330 height 341
drag, startPoint x: 643, startPoint y: 626, endPoint x: 740, endPoint y: 635, distance: 97.4
click at [740, 635] on p "Best Start is a payment of up to $3,838 per year, available to the main carer o…" at bounding box center [692, 645] width 330 height 48
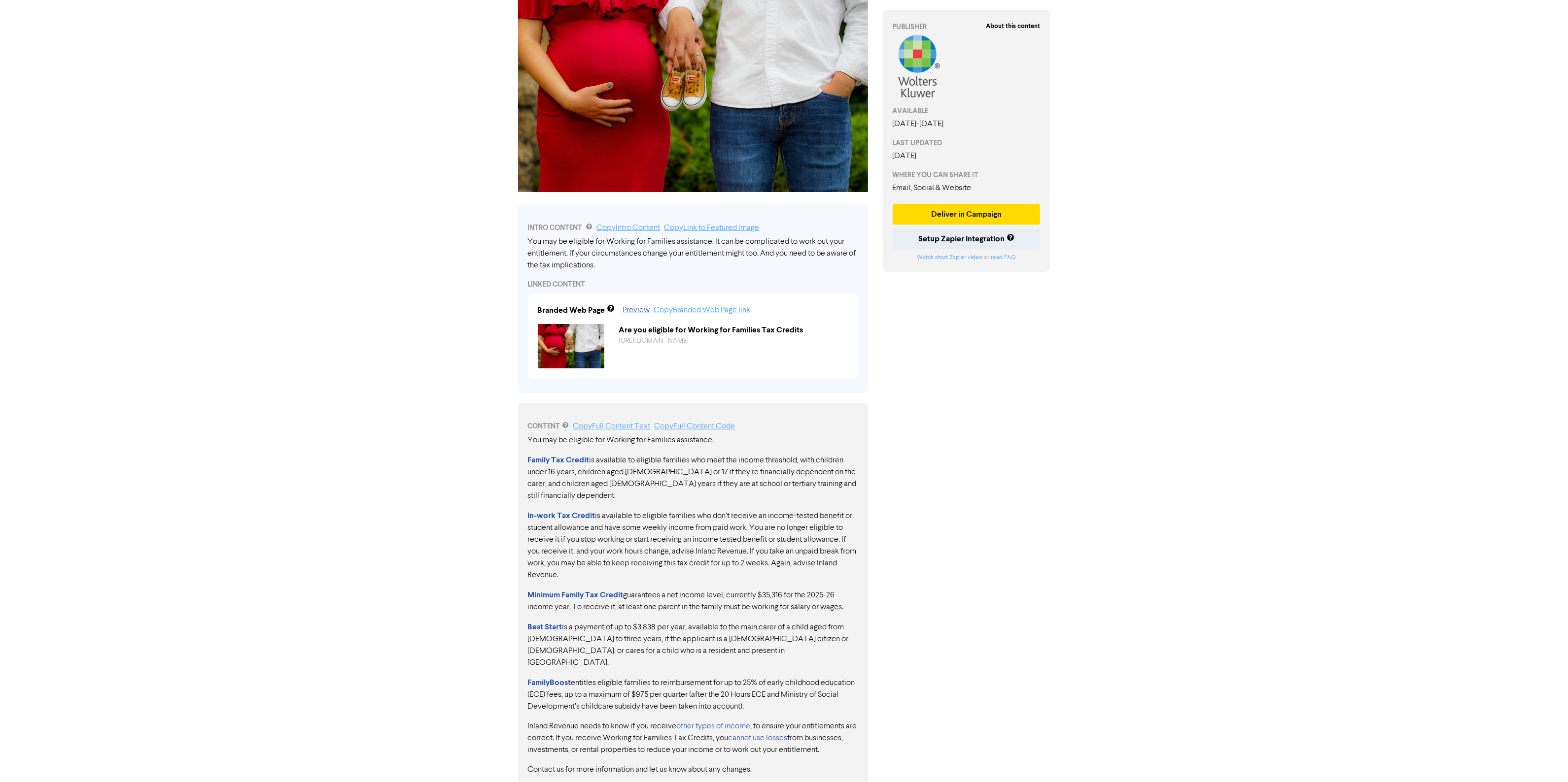
drag, startPoint x: 703, startPoint y: 617, endPoint x: 794, endPoint y: 627, distance: 91.5
click at [793, 627] on p "Best Start is a payment of up to $3,838 per year, available to the main carer o…" at bounding box center [692, 645] width 330 height 48
click at [816, 621] on p "Best Start is a payment of up to $3,838 per year, available to the main carer o…" at bounding box center [692, 645] width 330 height 48
click at [580, 624] on p "Best Start is a payment of up to $3,838 per year, available to the main carer o…" at bounding box center [692, 645] width 330 height 48
drag, startPoint x: 628, startPoint y: 628, endPoint x: 690, endPoint y: 624, distance: 62.1
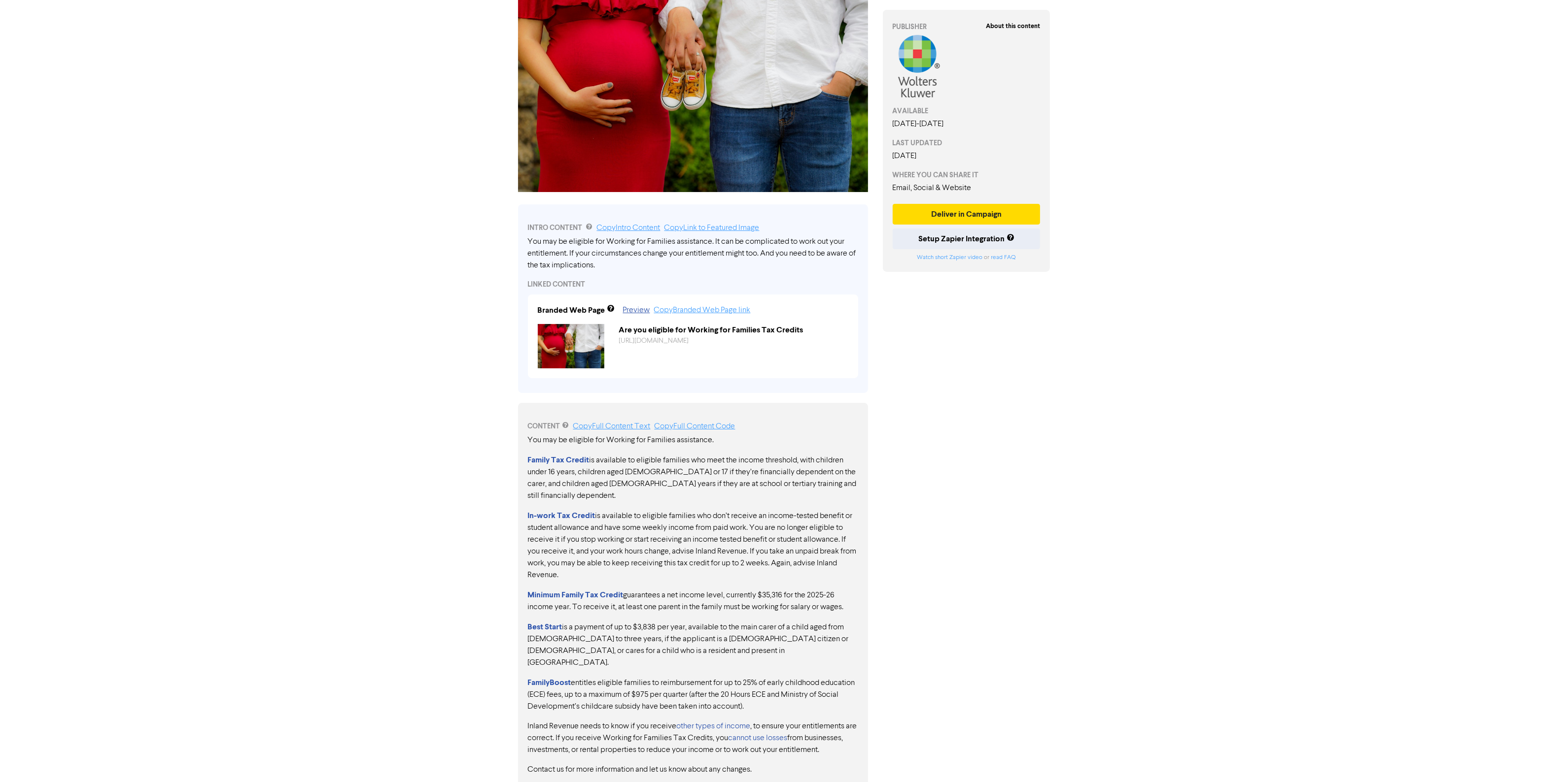
click at [690, 624] on p "Best Start is a payment of up to $3,838 per year, available to the main carer o…" at bounding box center [692, 645] width 330 height 48
drag, startPoint x: 606, startPoint y: 458, endPoint x: 636, endPoint y: 461, distance: 30.1
click at [636, 461] on p "Family Tax Credit is available to eligible families who meet the income thresho…" at bounding box center [692, 478] width 330 height 48
click at [647, 472] on p "Family Tax Credit is available to eligible families who meet the income thresho…" at bounding box center [692, 478] width 330 height 48
drag, startPoint x: 601, startPoint y: 461, endPoint x: 775, endPoint y: 484, distance: 175.5
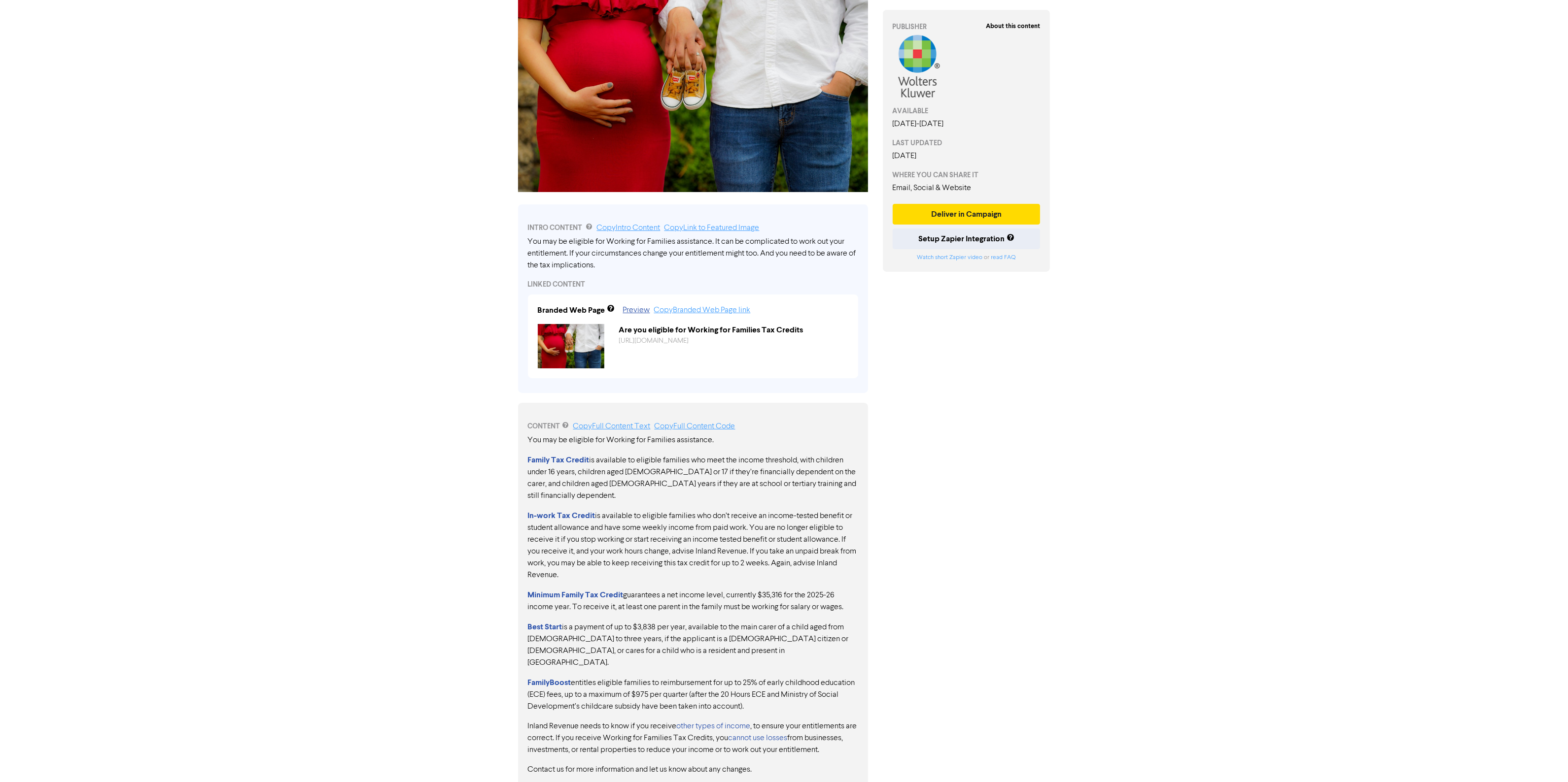
click at [765, 485] on p "Family Tax Credit is available to eligible families who meet the income thresho…" at bounding box center [692, 478] width 330 height 48
click at [814, 484] on p "Family Tax Credit is available to eligible families who meet the income thresho…" at bounding box center [692, 478] width 330 height 48
drag, startPoint x: 810, startPoint y: 489, endPoint x: 695, endPoint y: 458, distance: 119.1
click at [695, 458] on p "Family Tax Credit is available to eligible families who meet the income thresho…" at bounding box center [692, 478] width 330 height 48
drag, startPoint x: 552, startPoint y: 434, endPoint x: 802, endPoint y: 477, distance: 253.7
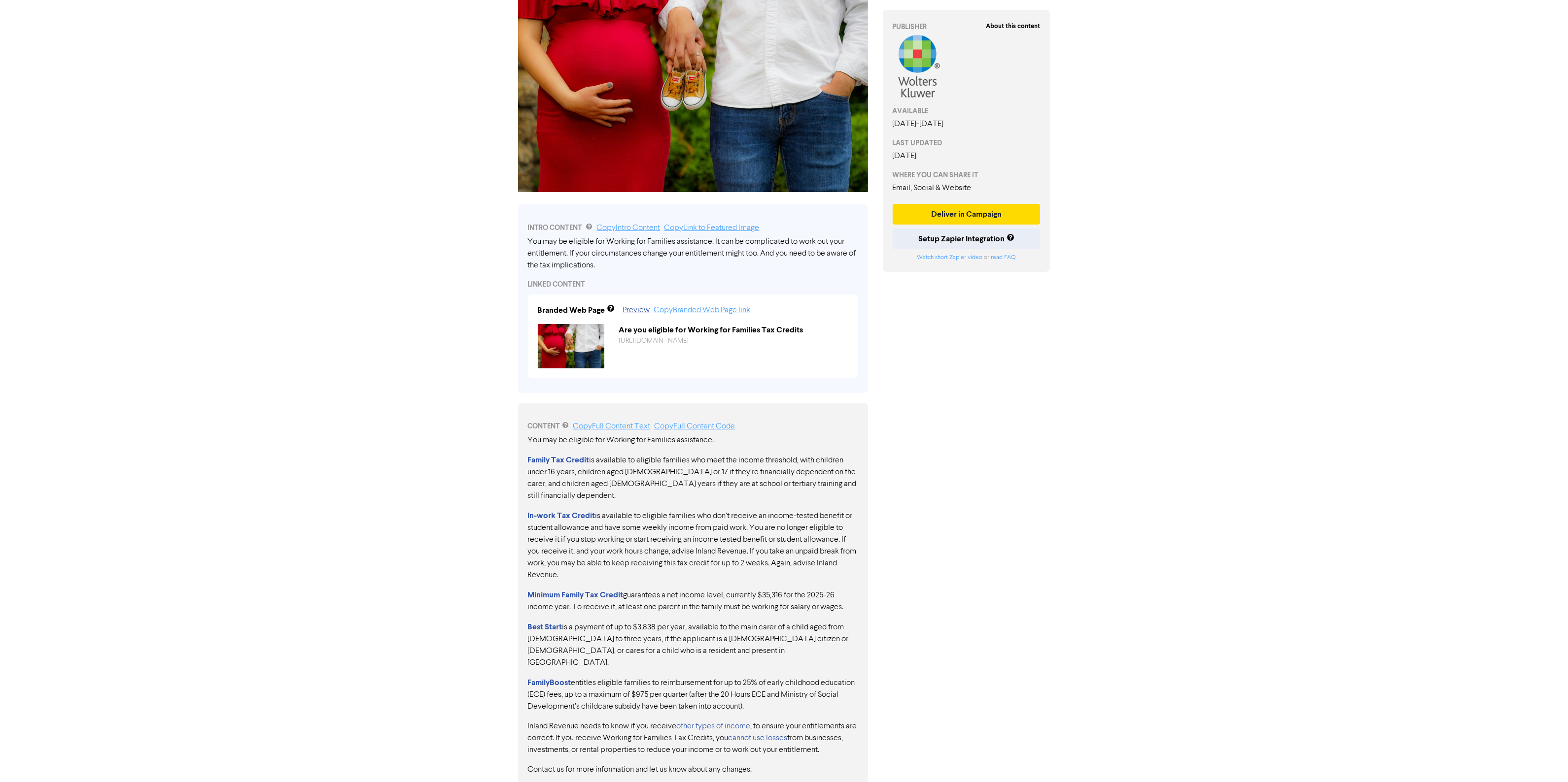
click at [777, 466] on div "You may be eligible for Working for Families assistance. Family Tax Credit is a…" at bounding box center [692, 605] width 330 height 341
click at [828, 489] on p "Family Tax Credit is available to eligible families who meet the income thresho…" at bounding box center [692, 478] width 330 height 48
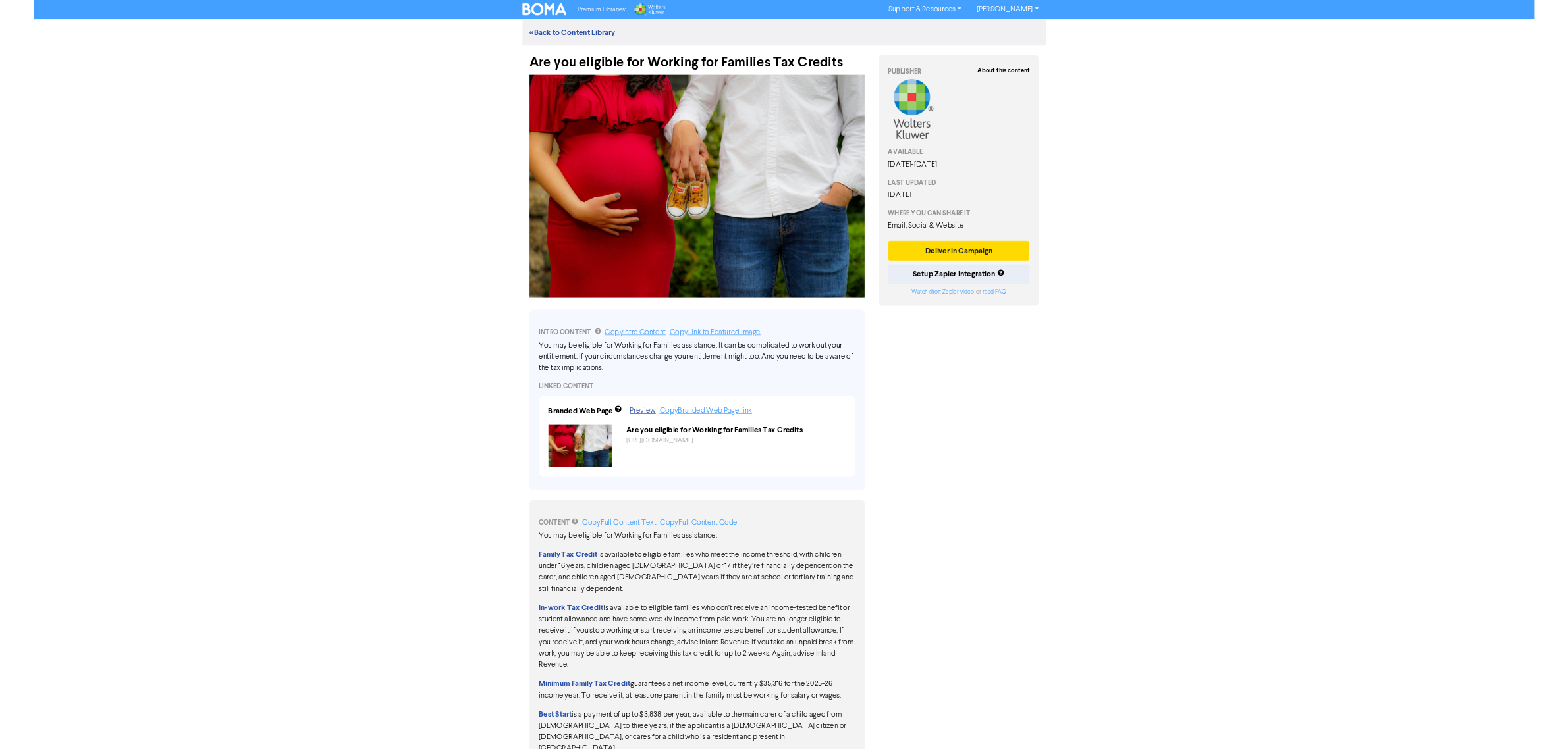
scroll to position [0, 0]
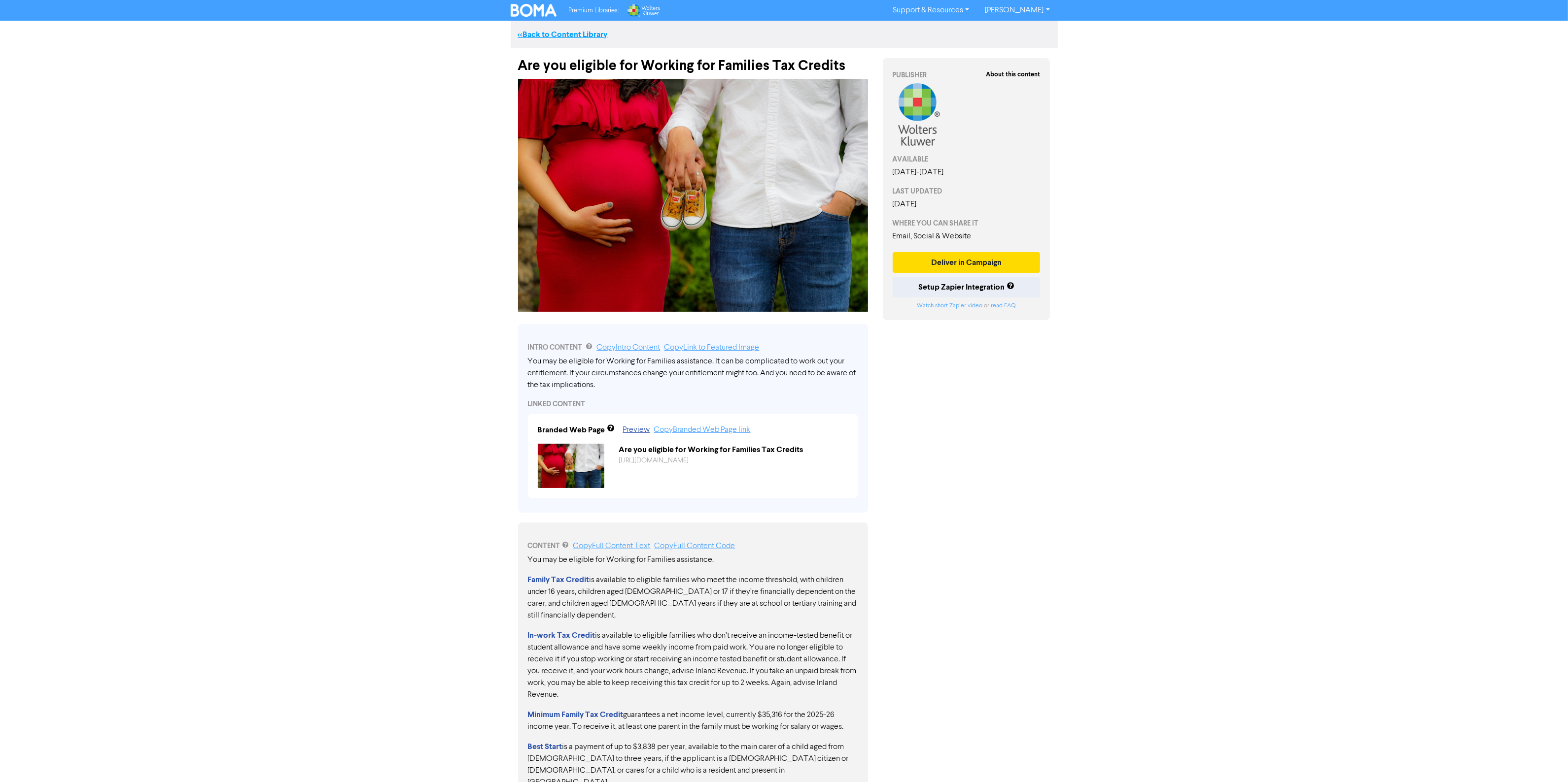
click at [544, 34] on link "<< Back to Content Library" at bounding box center [563, 34] width 90 height 10
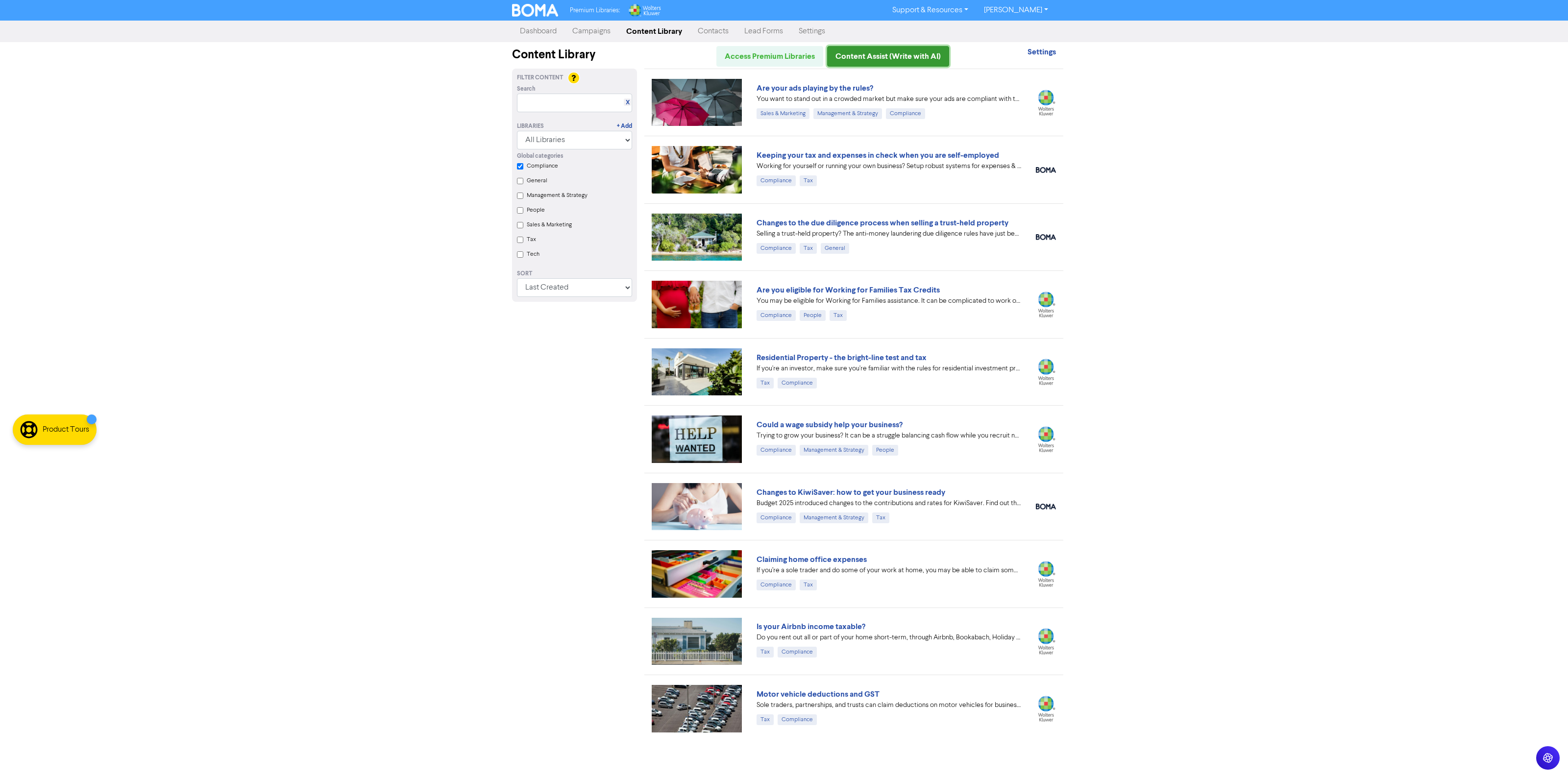
click at [866, 47] on link "Content Assist (Write with AI)" at bounding box center [888, 57] width 122 height 21
click at [542, 165] on label "Compliance" at bounding box center [542, 166] width 32 height 9
click at [523, 165] on input "Compliance" at bounding box center [520, 166] width 6 height 6
checkbox input "false"
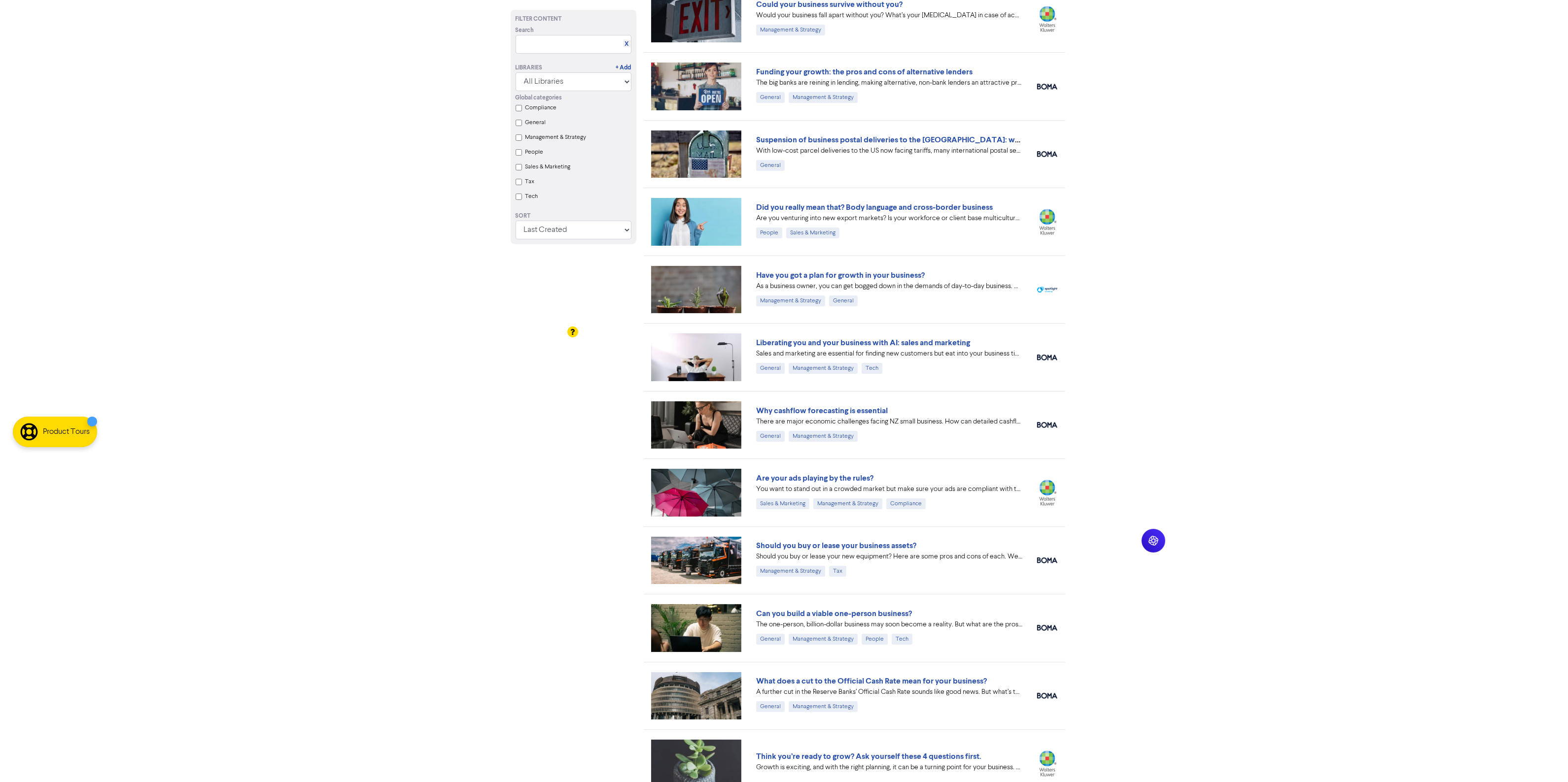
scroll to position [431, 0]
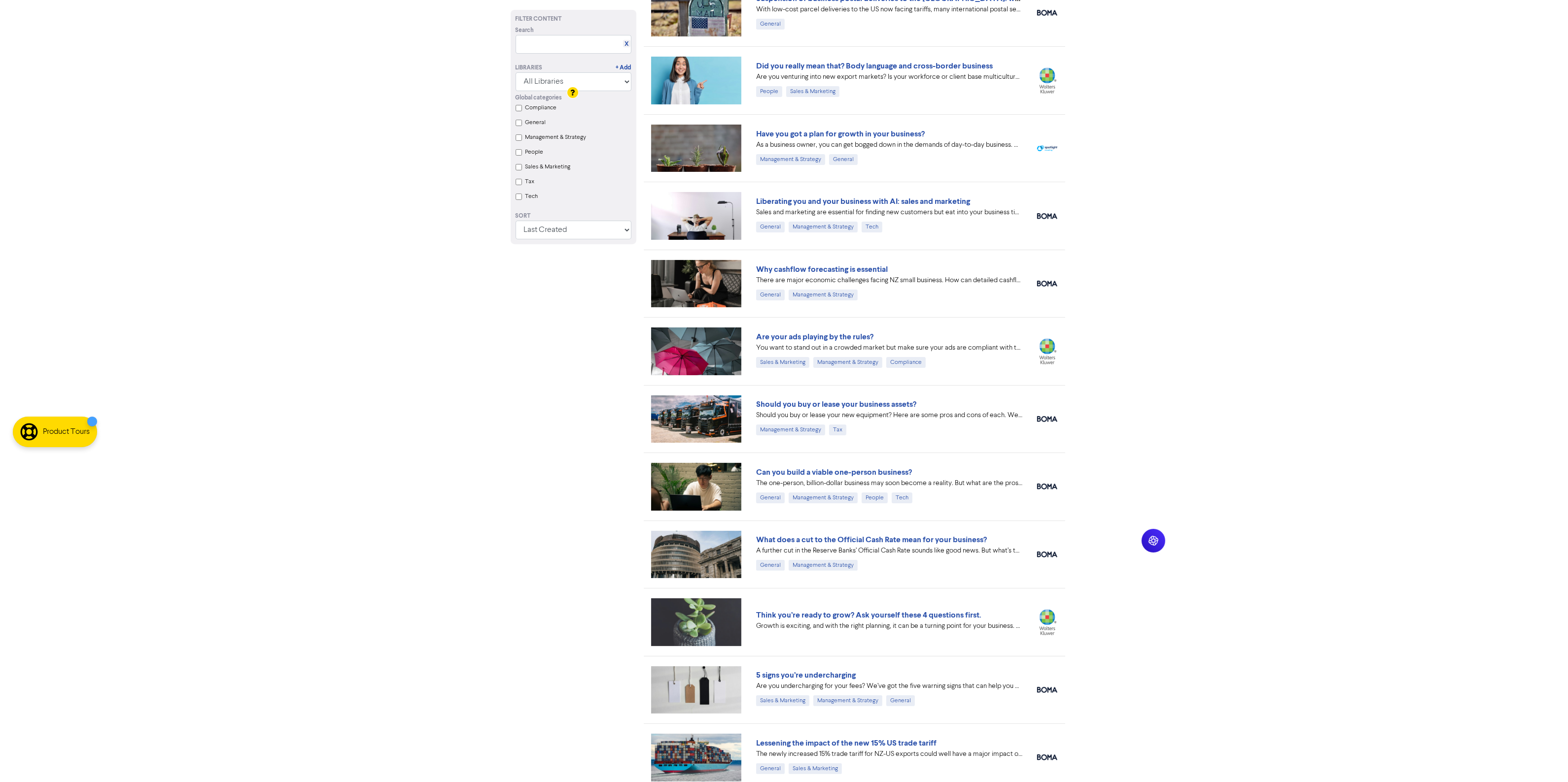
scroll to position [0, 0]
